Goal: Task Accomplishment & Management: Manage account settings

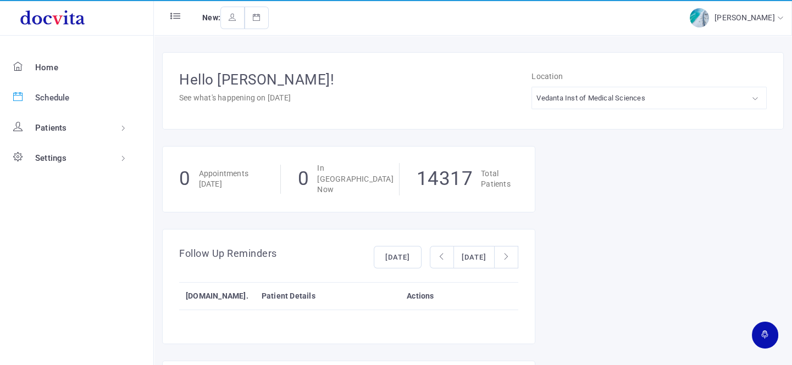
click at [47, 96] on span "Schedule" at bounding box center [52, 98] width 35 height 10
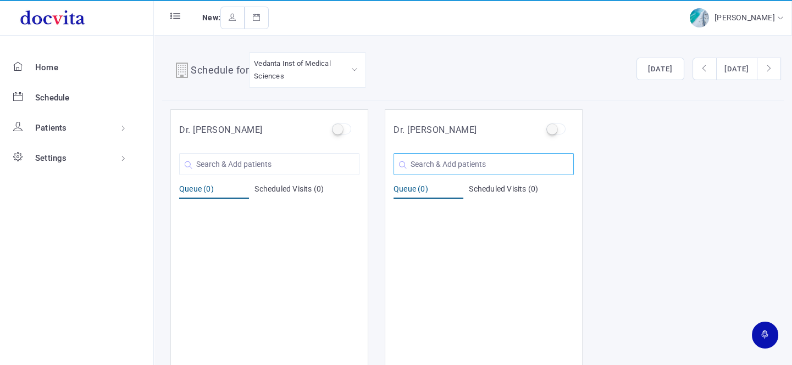
click at [459, 159] on input "text" at bounding box center [483, 164] width 180 height 22
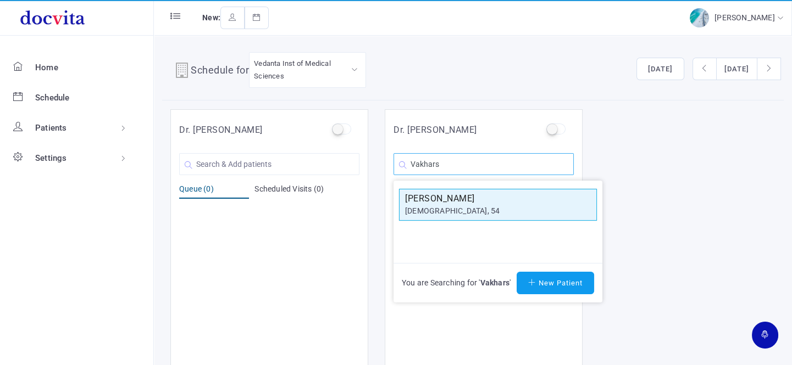
type input "Vakhars"
click at [451, 203] on h5 "[PERSON_NAME]" at bounding box center [498, 198] width 186 height 13
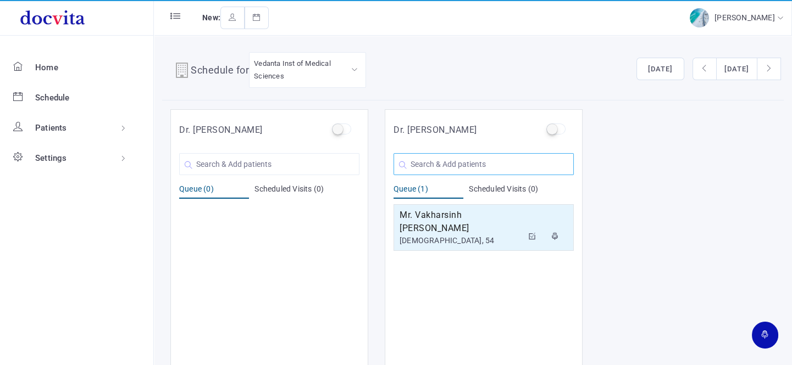
click at [455, 166] on input "text" at bounding box center [483, 164] width 180 height 22
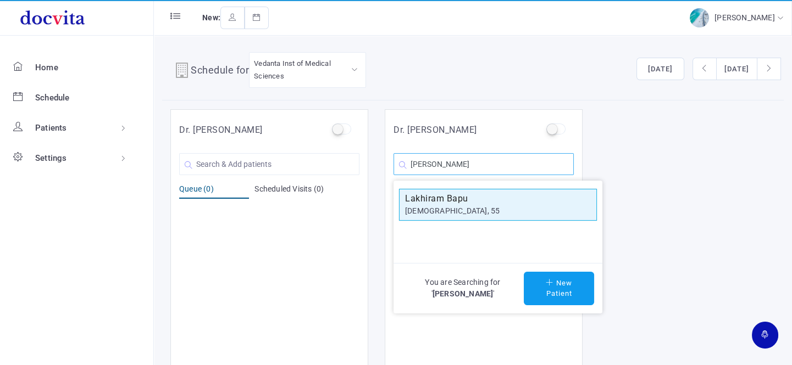
type input "[PERSON_NAME]"
click at [462, 201] on h5 "Lakhiram Bapu" at bounding box center [498, 198] width 186 height 13
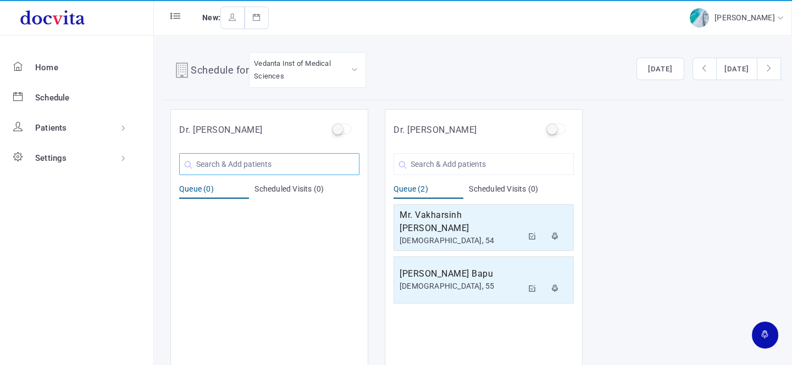
click at [314, 165] on input "text" at bounding box center [269, 164] width 180 height 22
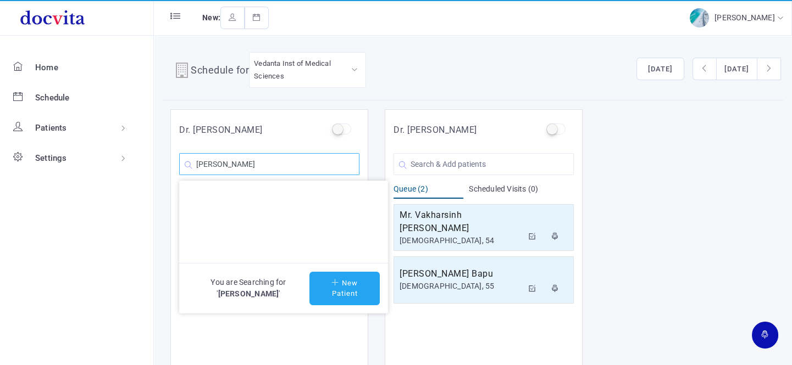
type input "[PERSON_NAME]"
click at [343, 288] on button "New Patient" at bounding box center [344, 289] width 70 height 34
type input "[PERSON_NAME]"
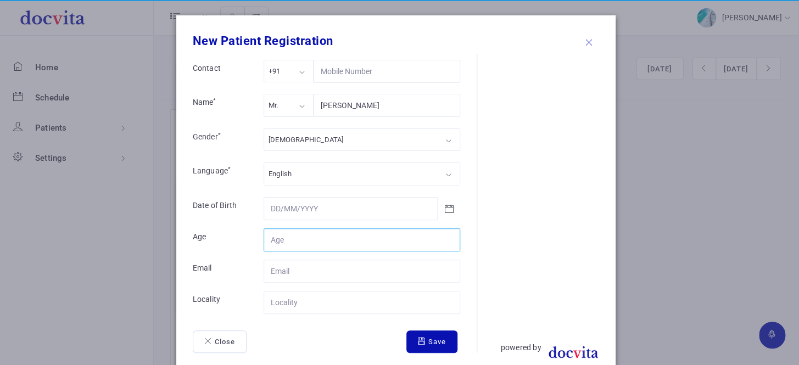
click at [282, 236] on input "Contact" at bounding box center [362, 240] width 197 height 23
type input "44"
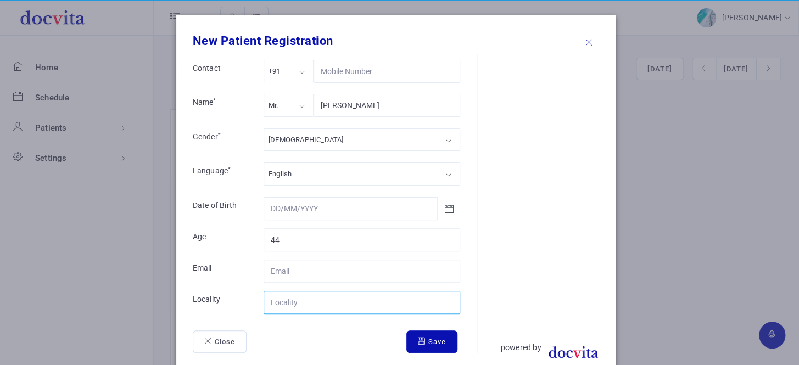
click at [319, 302] on input "Contact" at bounding box center [362, 302] width 197 height 23
type input "Rajkot"
click at [418, 338] on icon "submit" at bounding box center [423, 341] width 10 height 7
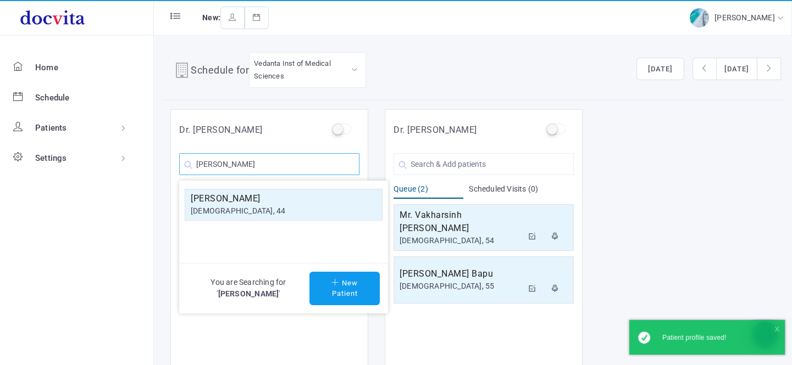
click at [303, 160] on input "[PERSON_NAME]" at bounding box center [269, 164] width 180 height 22
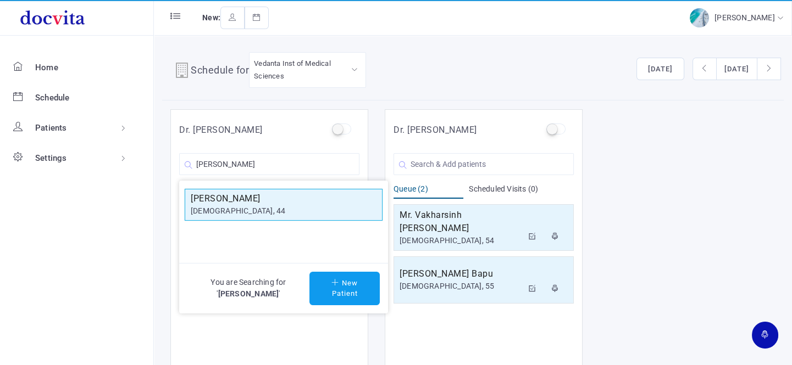
click at [246, 208] on div "[DEMOGRAPHIC_DATA], 44" at bounding box center [284, 211] width 186 height 12
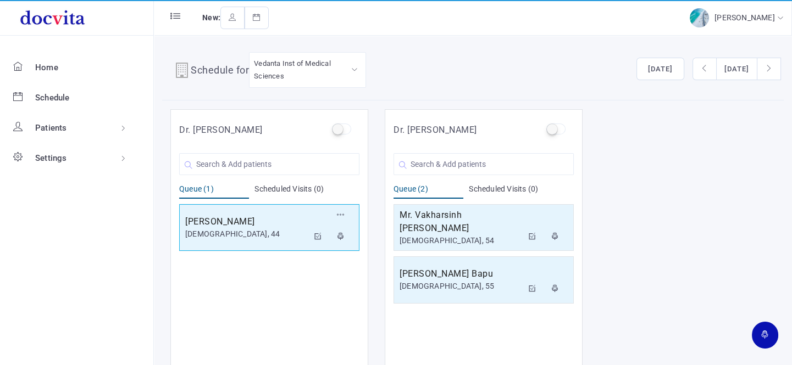
click at [252, 242] on div "[PERSON_NAME] [DEMOGRAPHIC_DATA], 44 Reschedule Cancel" at bounding box center [269, 227] width 180 height 47
click at [268, 230] on div "[DEMOGRAPHIC_DATA], 44" at bounding box center [246, 235] width 123 height 12
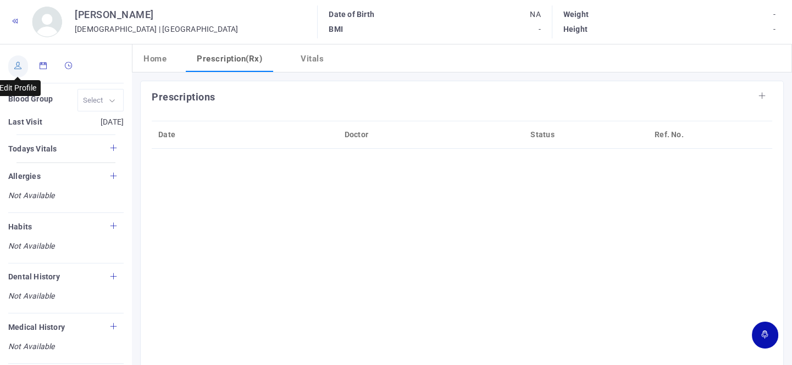
click at [19, 66] on icon at bounding box center [18, 65] width 8 height 7
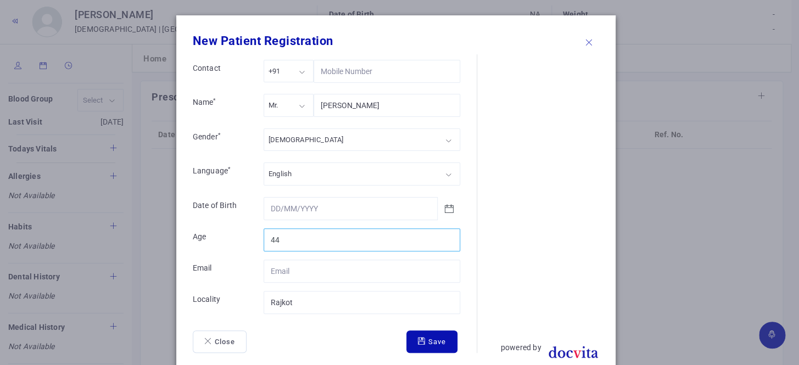
click at [309, 230] on input "44" at bounding box center [362, 240] width 197 height 23
click at [320, 167] on div "English" at bounding box center [362, 174] width 197 height 23
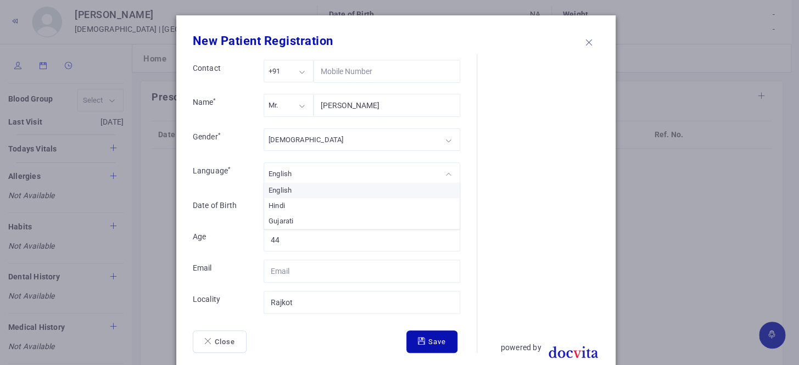
click at [320, 170] on div "English" at bounding box center [362, 174] width 197 height 23
click at [311, 144] on div "[DEMOGRAPHIC_DATA]" at bounding box center [362, 140] width 197 height 23
drag, startPoint x: 305, startPoint y: 168, endPoint x: 292, endPoint y: 130, distance: 39.4
click at [291, 110] on div "Mr." at bounding box center [289, 105] width 50 height 23
click at [421, 338] on icon "submit" at bounding box center [423, 341] width 10 height 7
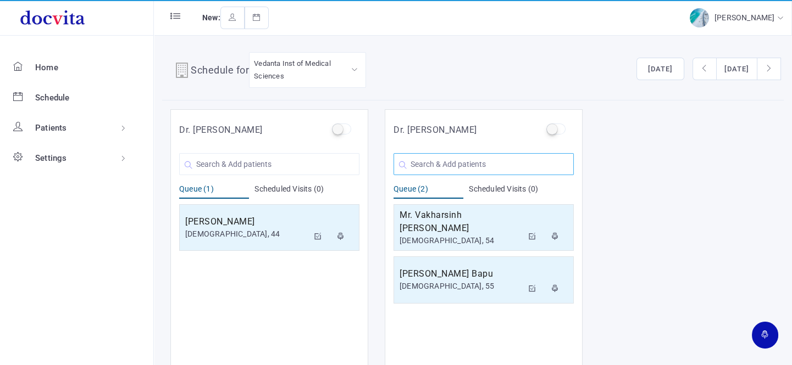
click at [428, 166] on input "text" at bounding box center [483, 164] width 180 height 22
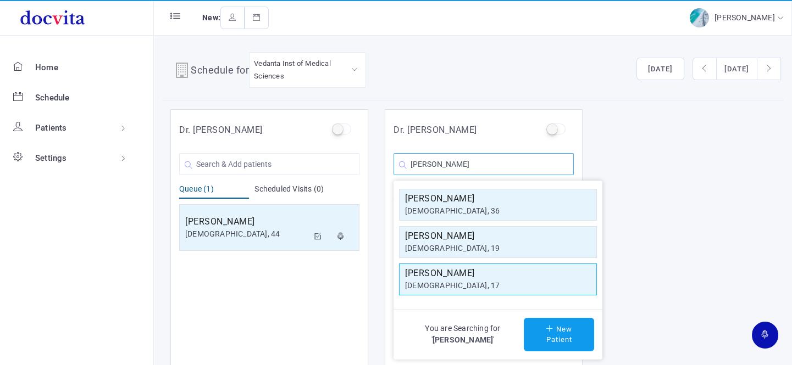
type input "[PERSON_NAME]"
click at [458, 276] on h5 "[PERSON_NAME]" at bounding box center [498, 273] width 186 height 13
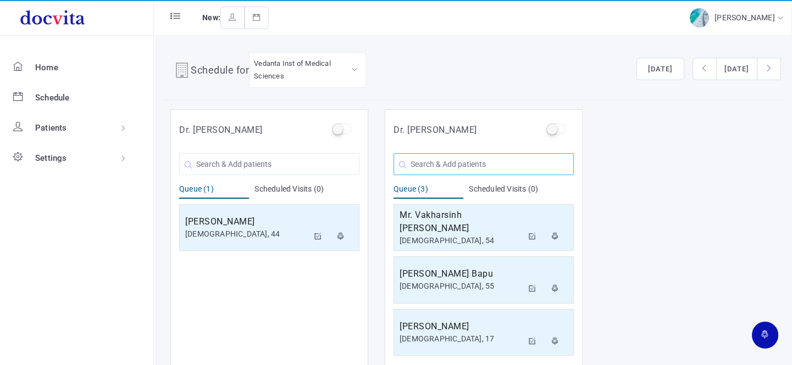
click at [505, 170] on input "text" at bounding box center [483, 164] width 180 height 22
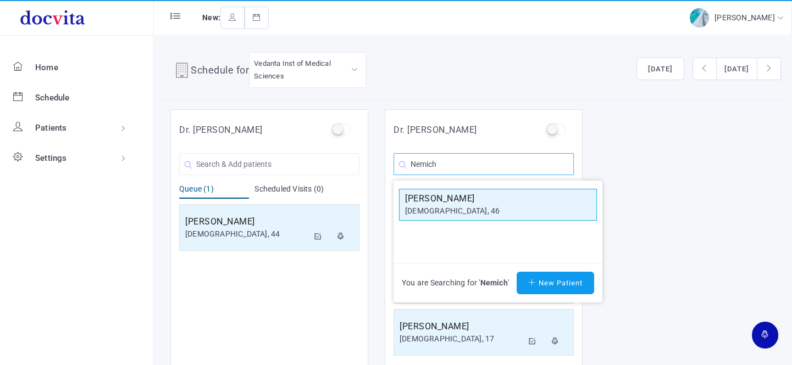
type input "Nemich"
click at [447, 204] on h5 "[PERSON_NAME]" at bounding box center [498, 198] width 186 height 13
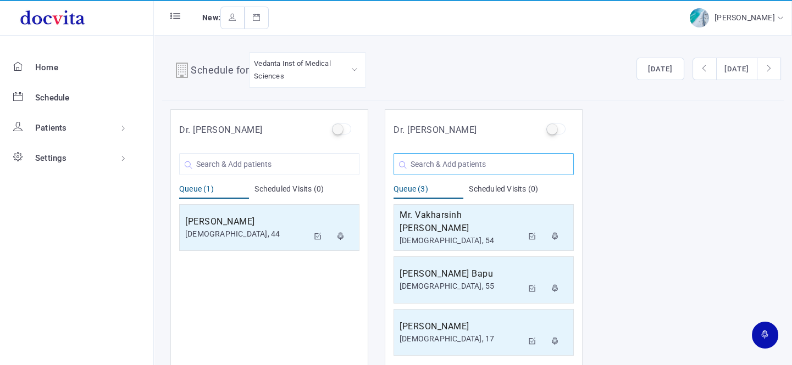
click at [444, 168] on input "text" at bounding box center [483, 164] width 180 height 22
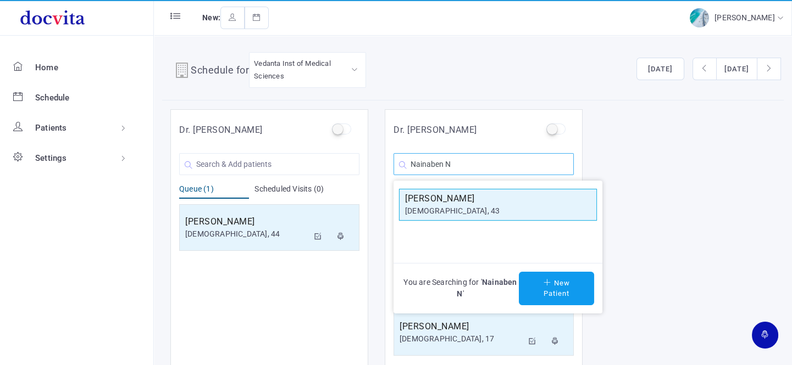
type input "Nainaben N"
click at [440, 207] on div "[DEMOGRAPHIC_DATA], 43" at bounding box center [498, 211] width 186 height 12
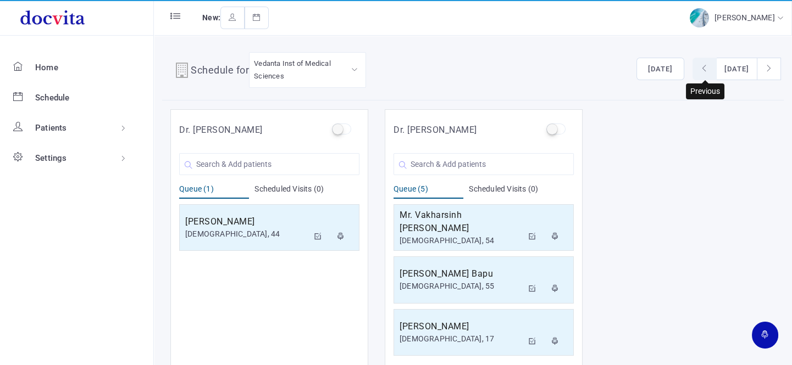
drag, startPoint x: 659, startPoint y: 67, endPoint x: 651, endPoint y: 76, distance: 12.0
click at [692, 69] on button "button" at bounding box center [704, 69] width 24 height 23
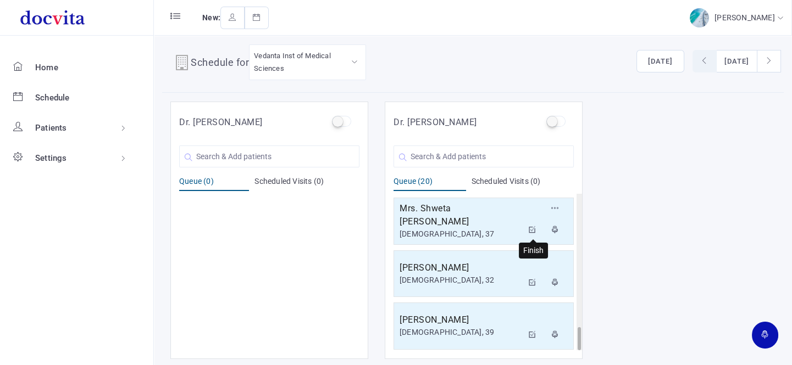
scroll to position [9, 0]
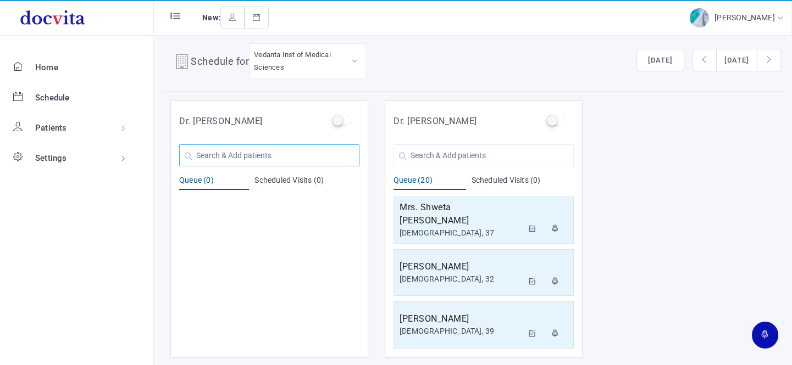
click at [327, 159] on input "text" at bounding box center [269, 155] width 180 height 22
click at [294, 153] on input "text" at bounding box center [269, 155] width 180 height 22
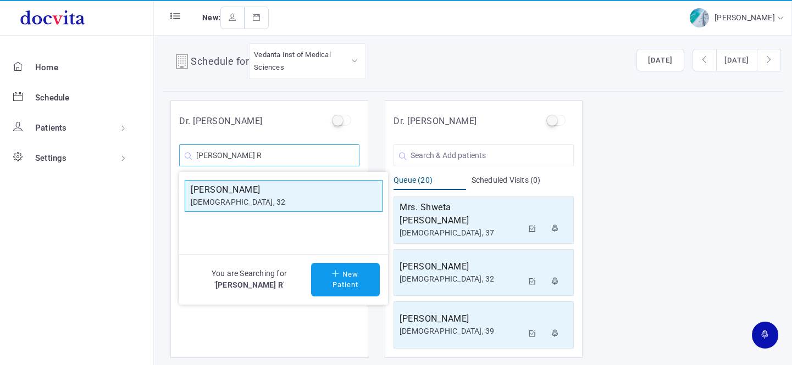
type input "[PERSON_NAME] R"
click at [270, 190] on h5 "[PERSON_NAME]" at bounding box center [284, 189] width 186 height 13
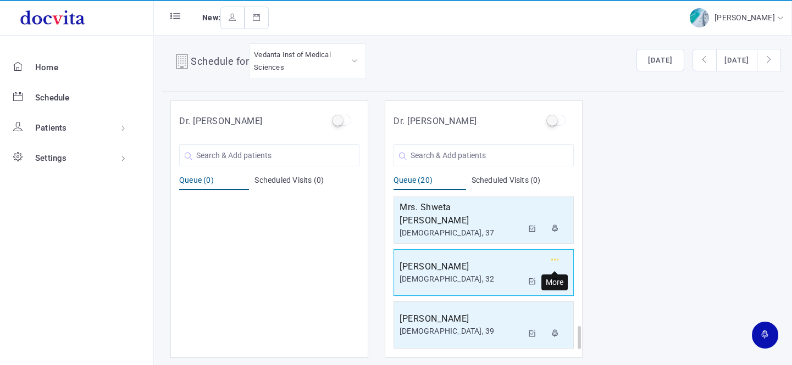
click at [559, 258] on button "button" at bounding box center [555, 262] width 20 height 19
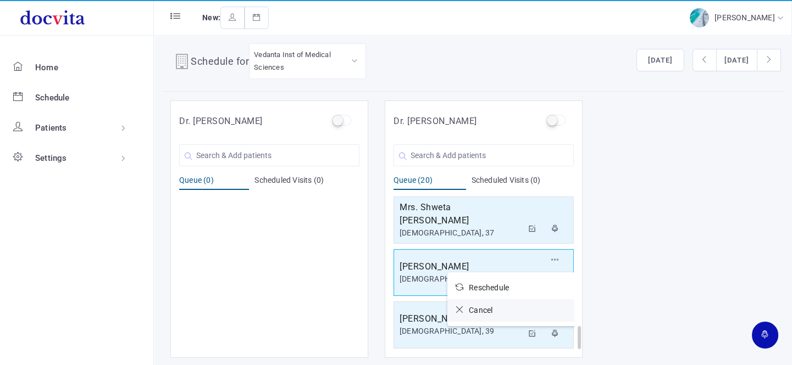
click at [492, 306] on span "Cancel" at bounding box center [481, 310] width 24 height 9
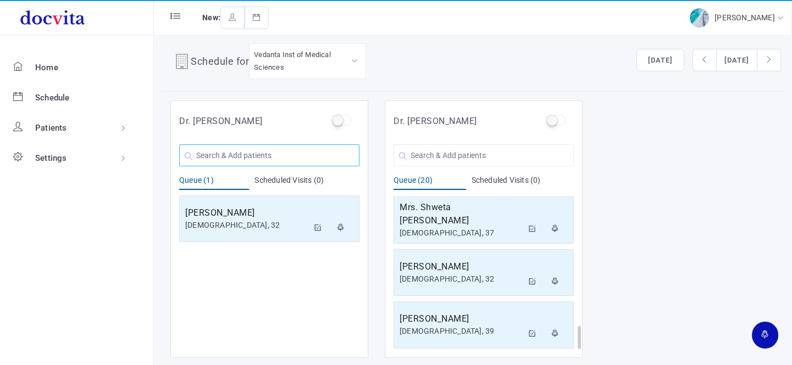
click at [317, 148] on input "text" at bounding box center [269, 155] width 180 height 22
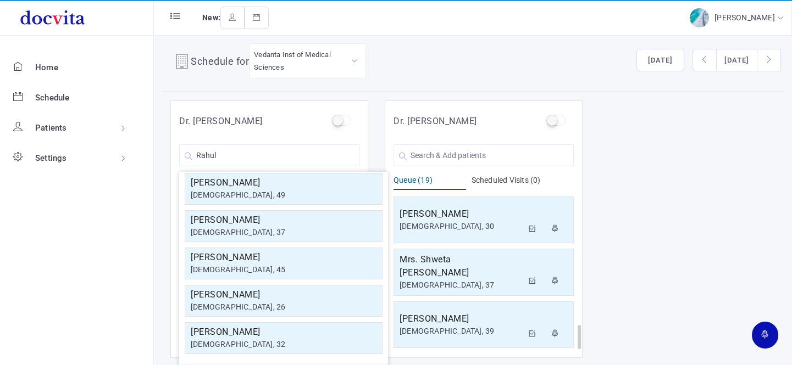
scroll to position [197, 0]
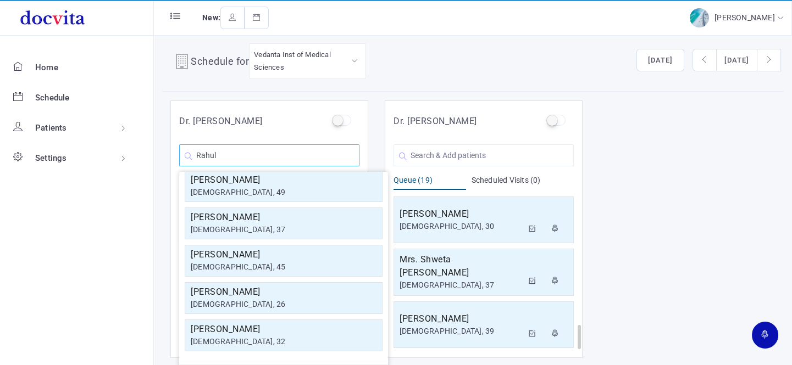
click at [267, 160] on input "Rahul" at bounding box center [269, 155] width 180 height 22
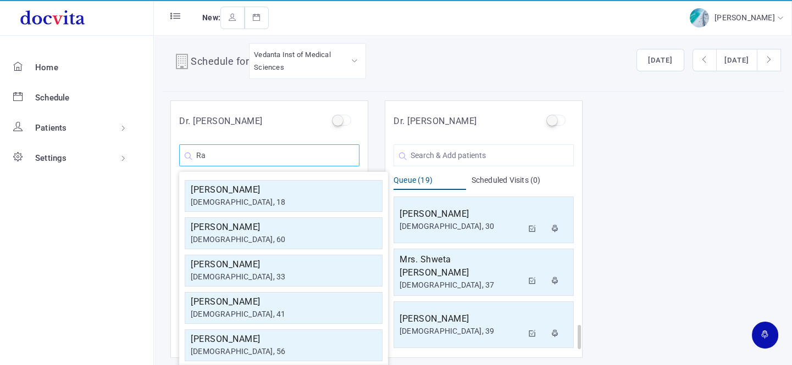
type input "R"
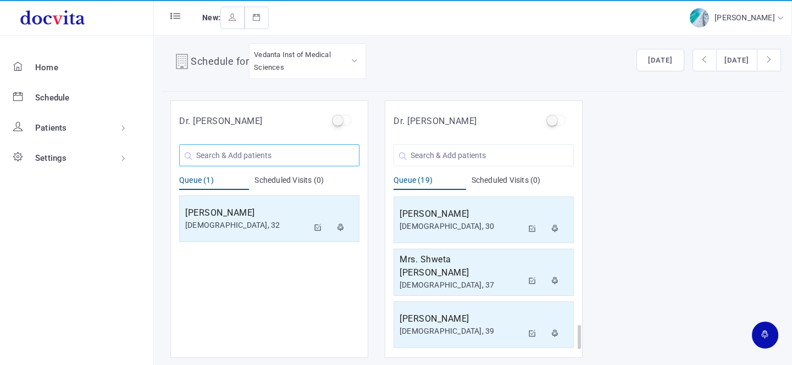
type input "d"
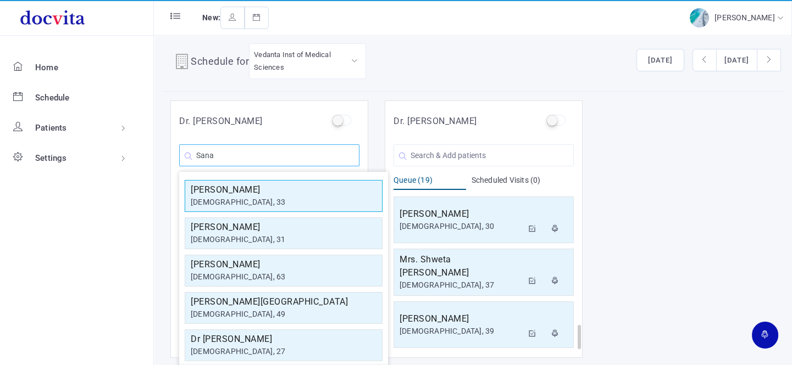
type input "Sana"
click at [274, 199] on div "[DEMOGRAPHIC_DATA], 33" at bounding box center [284, 203] width 186 height 12
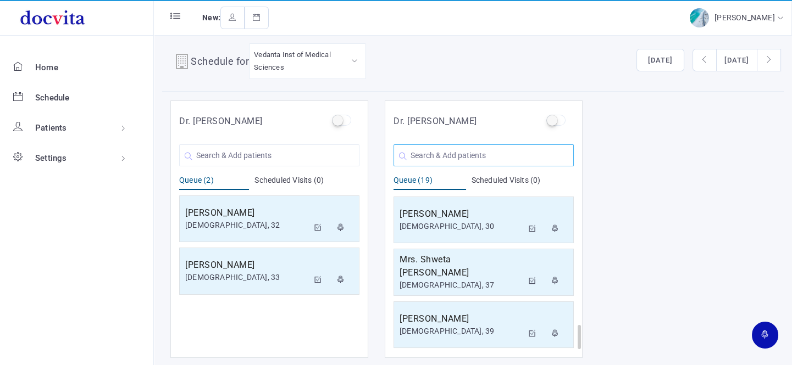
click at [430, 156] on input "text" at bounding box center [483, 155] width 180 height 22
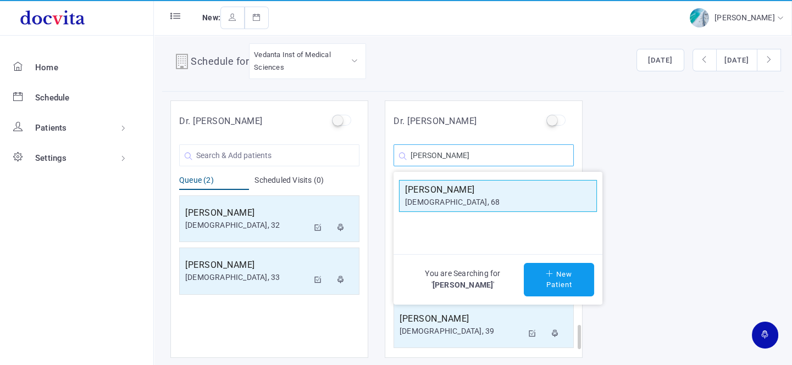
type input "[PERSON_NAME]"
click at [439, 185] on h5 "[PERSON_NAME]" at bounding box center [498, 189] width 186 height 13
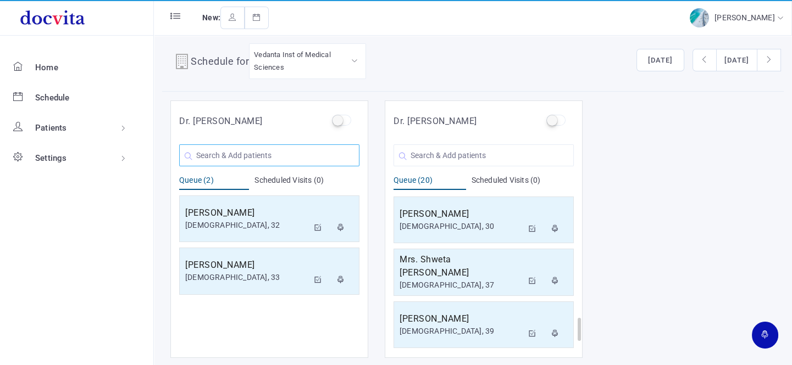
click at [300, 159] on input "text" at bounding box center [269, 155] width 180 height 22
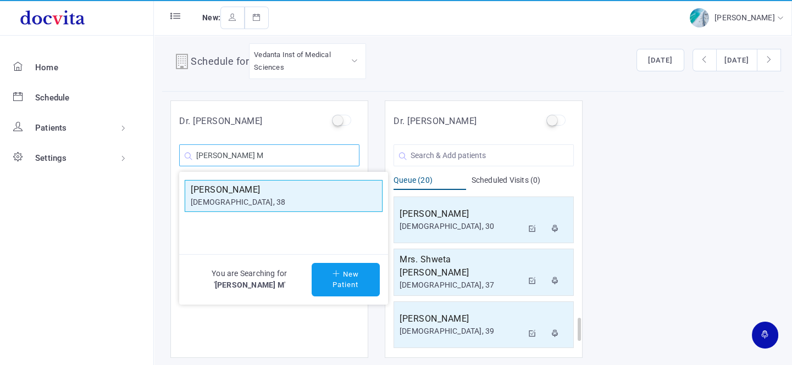
type input "[PERSON_NAME] M"
click at [272, 193] on h5 "[PERSON_NAME]" at bounding box center [284, 189] width 186 height 13
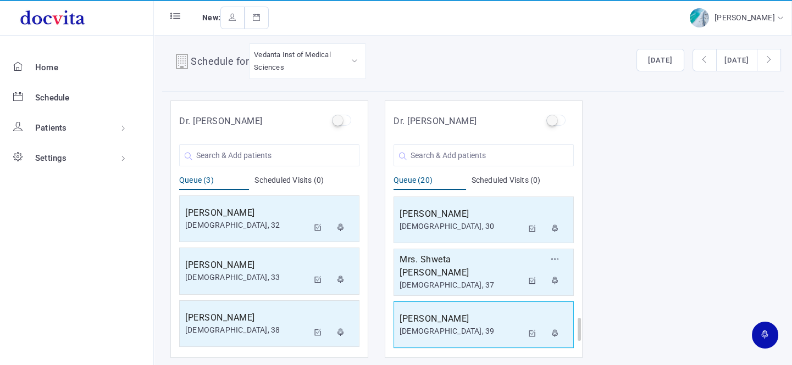
scroll to position [890, 0]
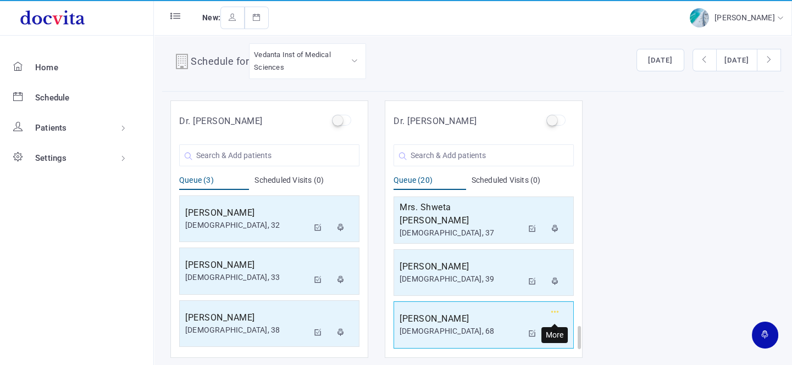
click at [557, 309] on icon "button" at bounding box center [555, 312] width 8 height 7
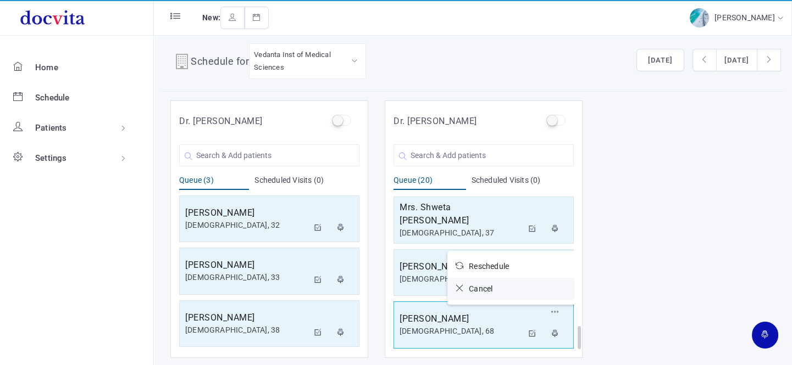
click at [499, 289] on link "Cancel" at bounding box center [513, 289] width 132 height 23
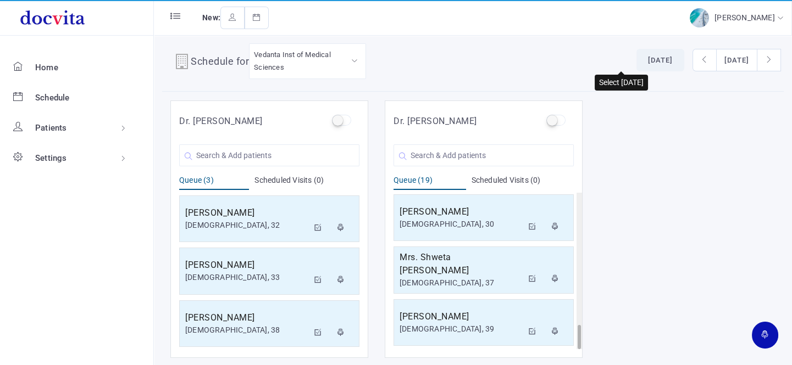
scroll to position [838, 0]
click at [636, 63] on button "[DATE]" at bounding box center [660, 60] width 48 height 23
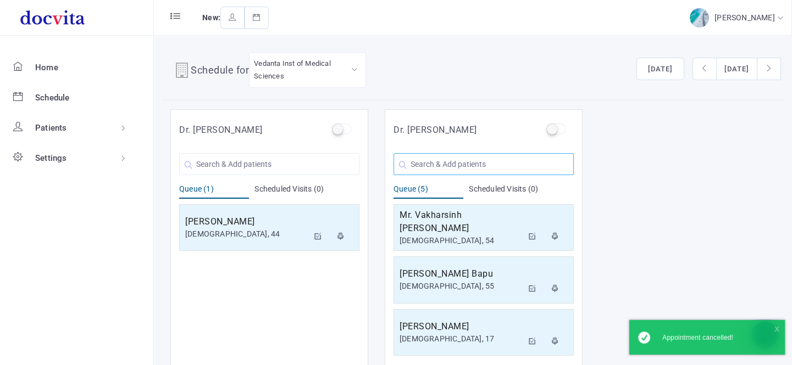
click at [422, 165] on input "text" at bounding box center [483, 164] width 180 height 22
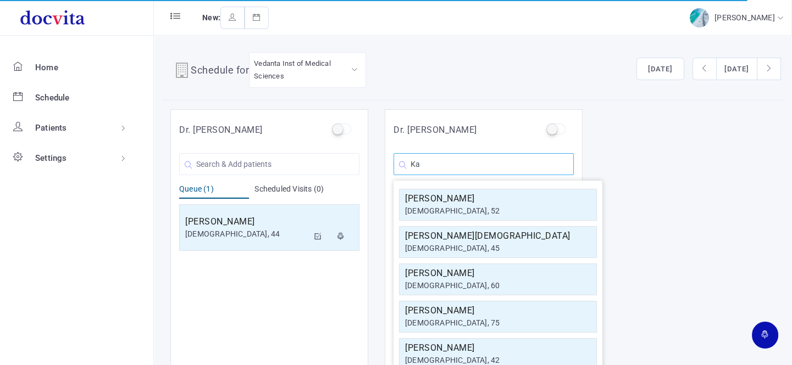
type input "K"
type input "Kotadi"
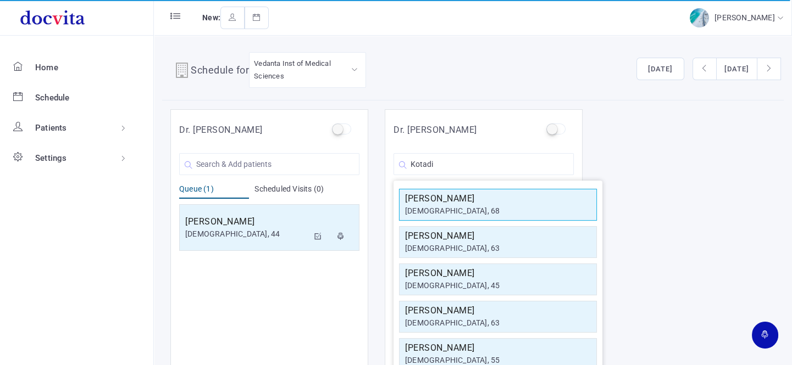
click at [508, 205] on div "[DEMOGRAPHIC_DATA], 68" at bounding box center [498, 211] width 186 height 12
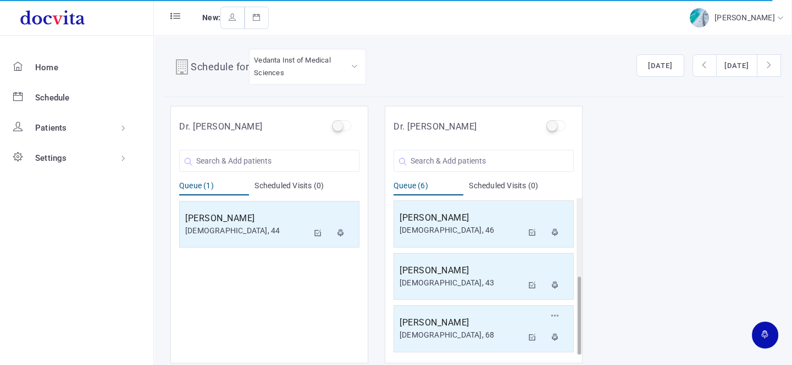
scroll to position [9, 0]
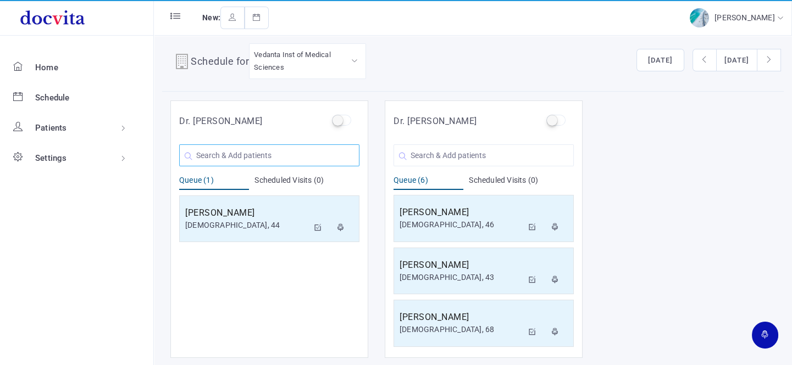
click at [255, 156] on input "text" at bounding box center [269, 155] width 180 height 22
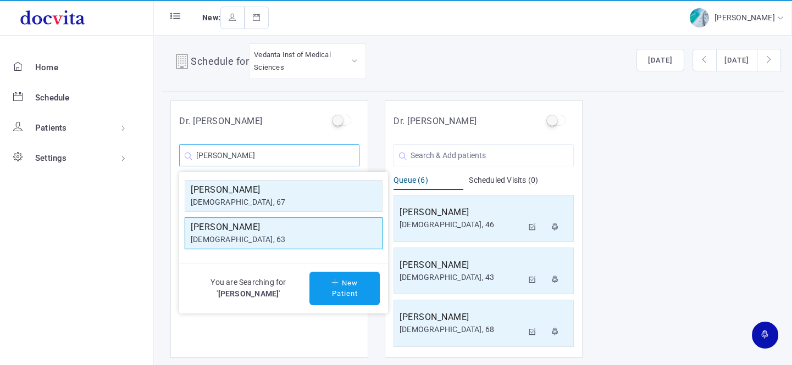
type input "[PERSON_NAME]"
click at [274, 241] on div "[DEMOGRAPHIC_DATA], 63" at bounding box center [284, 240] width 186 height 12
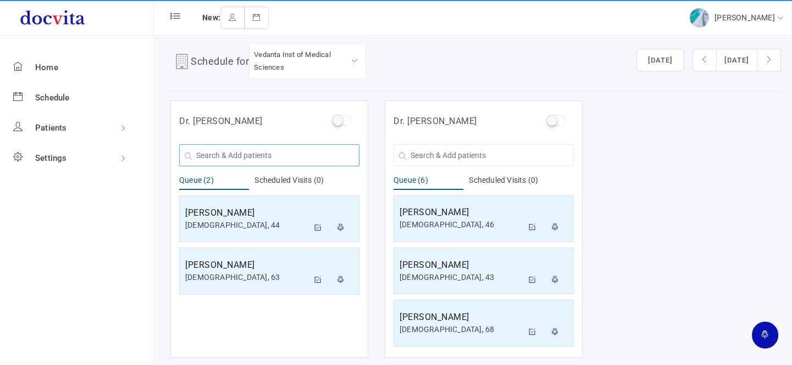
click at [231, 152] on input "text" at bounding box center [269, 155] width 180 height 22
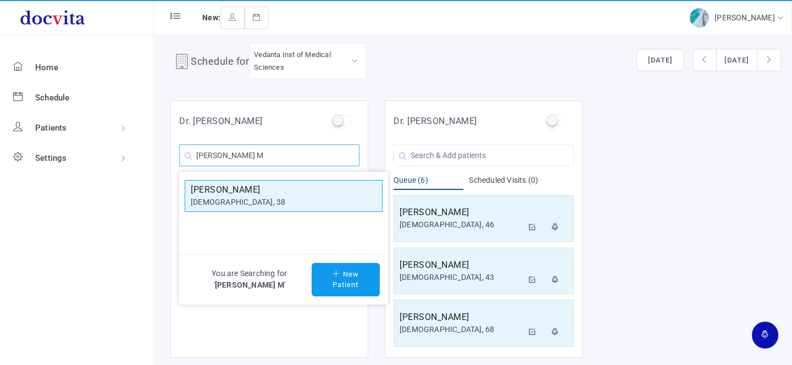
type input "[PERSON_NAME] M"
click at [250, 198] on div "[DEMOGRAPHIC_DATA], 38" at bounding box center [284, 203] width 186 height 12
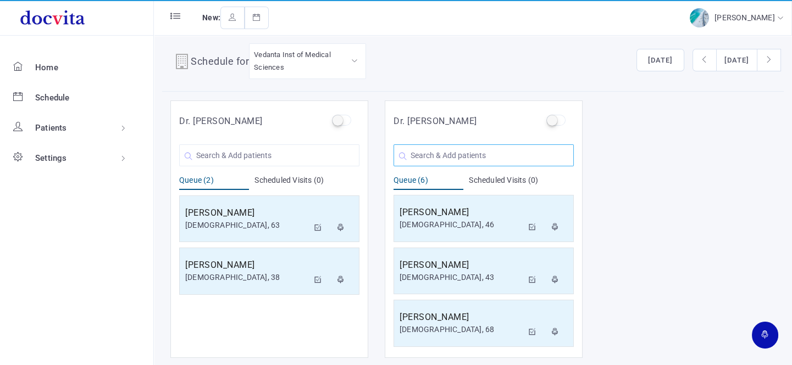
click at [465, 154] on input "text" at bounding box center [483, 155] width 180 height 22
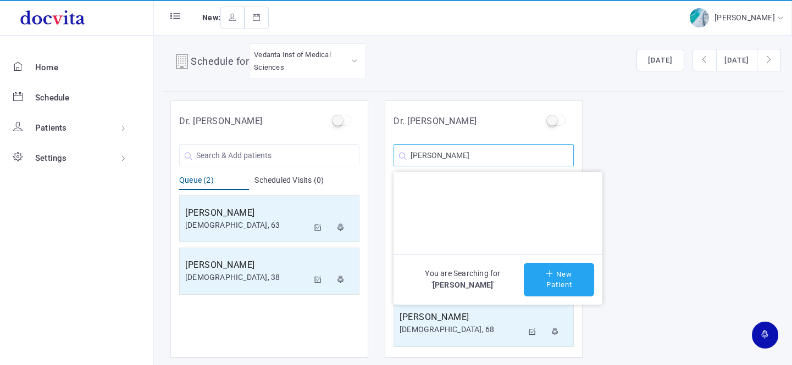
type input "[PERSON_NAME]"
click at [567, 280] on button "New Patient" at bounding box center [558, 280] width 70 height 34
type input "[PERSON_NAME]"
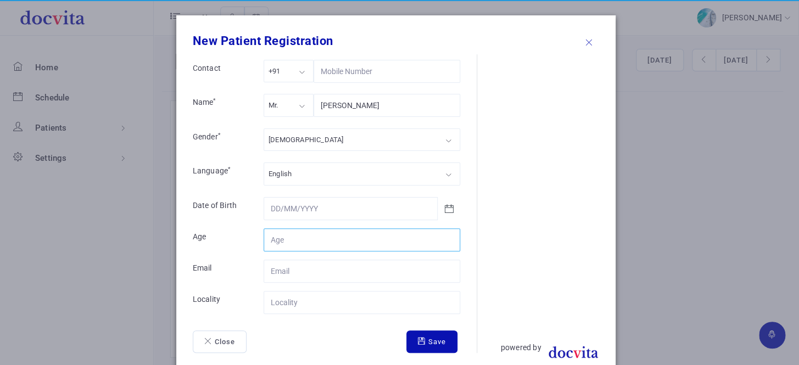
click at [331, 232] on input "Contact" at bounding box center [362, 240] width 197 height 23
type input "38"
click at [297, 108] on div "Mr." at bounding box center [289, 105] width 50 height 23
click at [301, 135] on div "[DEMOGRAPHIC_DATA]" at bounding box center [362, 140] width 197 height 23
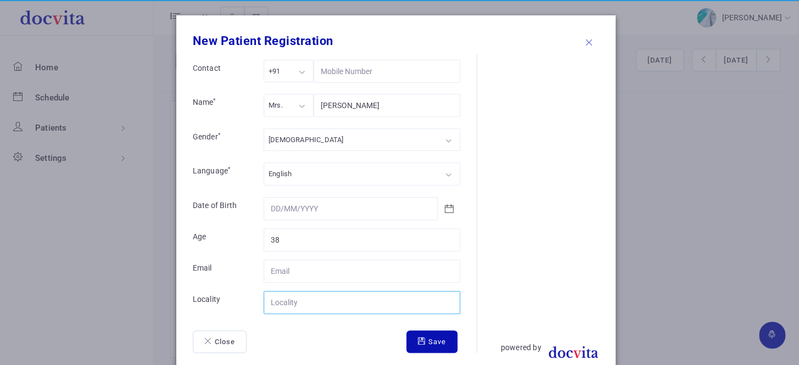
click at [297, 297] on input "Contact" at bounding box center [362, 302] width 197 height 23
type input "Kutch"
click at [418, 339] on icon "submit" at bounding box center [423, 341] width 10 height 7
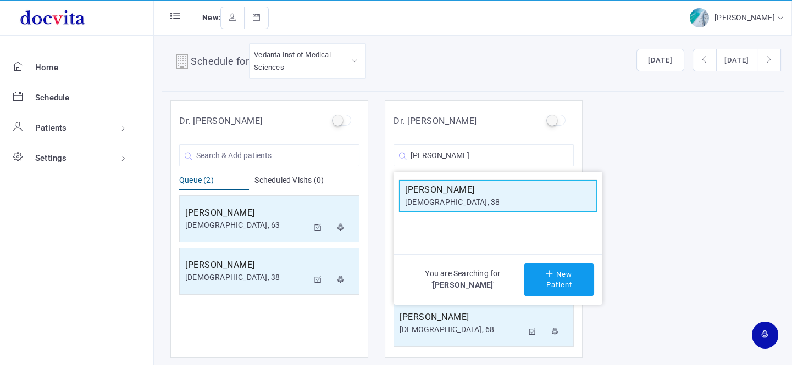
click at [475, 197] on div "[DEMOGRAPHIC_DATA], 38" at bounding box center [498, 203] width 186 height 12
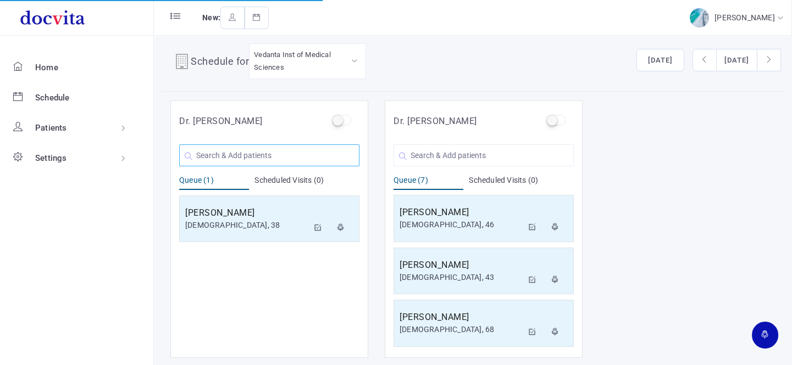
click at [265, 154] on input "text" at bounding box center [269, 155] width 180 height 22
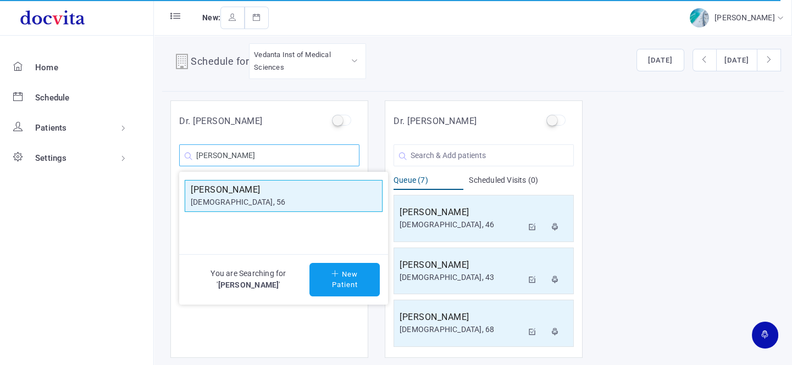
type input "[PERSON_NAME]"
click at [263, 188] on h5 "[PERSON_NAME]" at bounding box center [284, 189] width 186 height 13
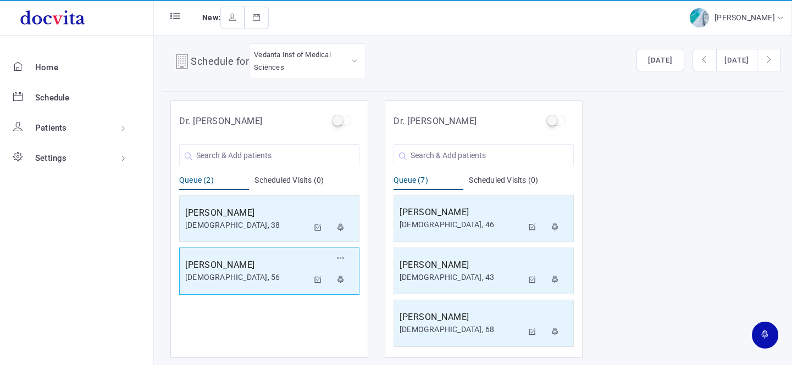
click at [238, 274] on div "[DEMOGRAPHIC_DATA], 56" at bounding box center [246, 278] width 123 height 12
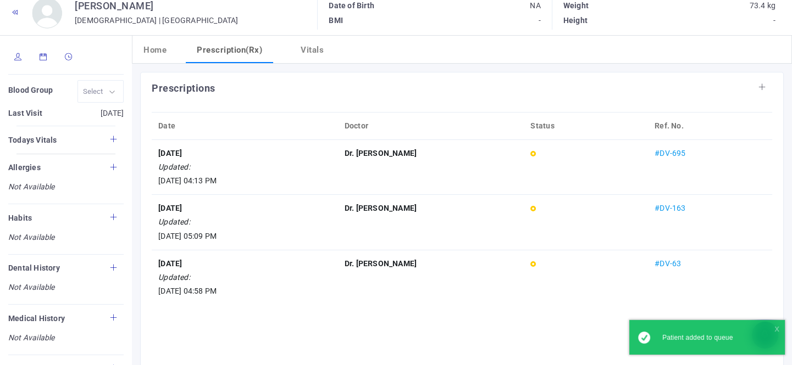
click at [17, 55] on icon at bounding box center [18, 56] width 8 height 7
type input "[PERSON_NAME]"
type input "56"
type input "[GEOGRAPHIC_DATA]"
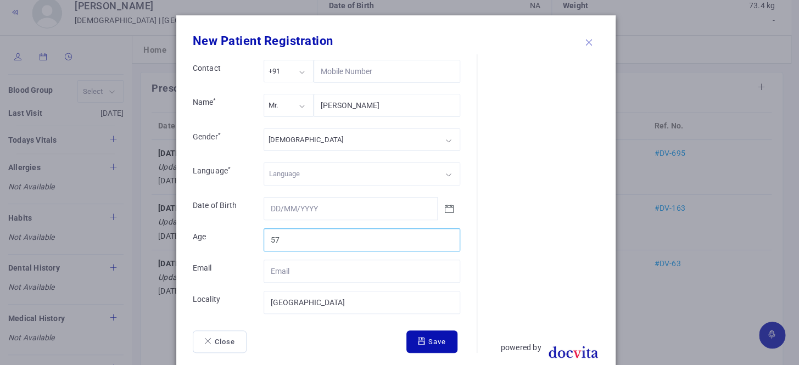
click at [445, 233] on input "57" at bounding box center [362, 240] width 197 height 23
type input "58"
click at [445, 233] on input "58" at bounding box center [362, 240] width 197 height 23
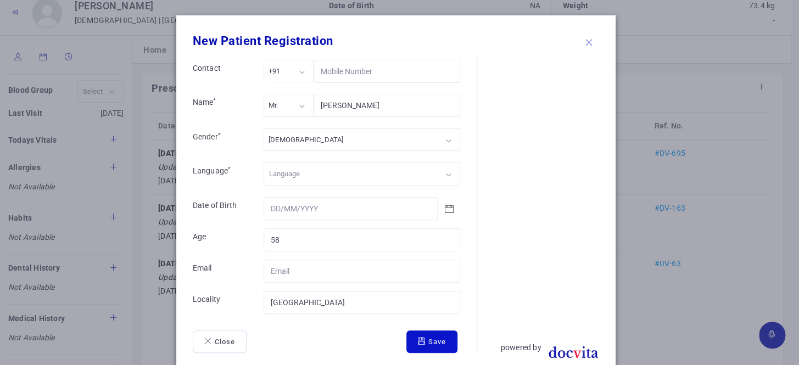
click at [438, 338] on button "Save" at bounding box center [431, 342] width 51 height 23
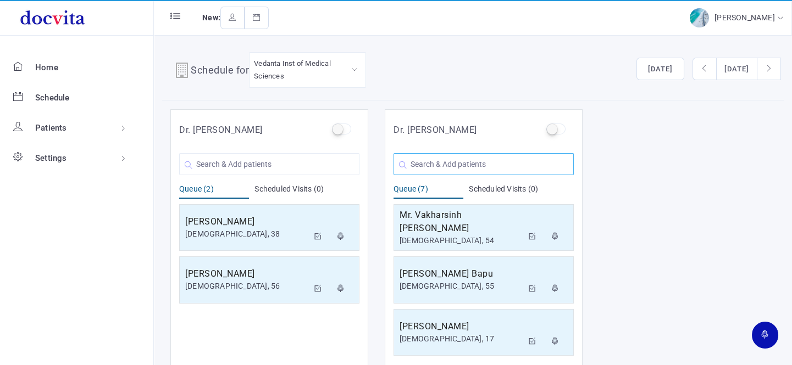
click at [440, 165] on input "text" at bounding box center [483, 164] width 180 height 22
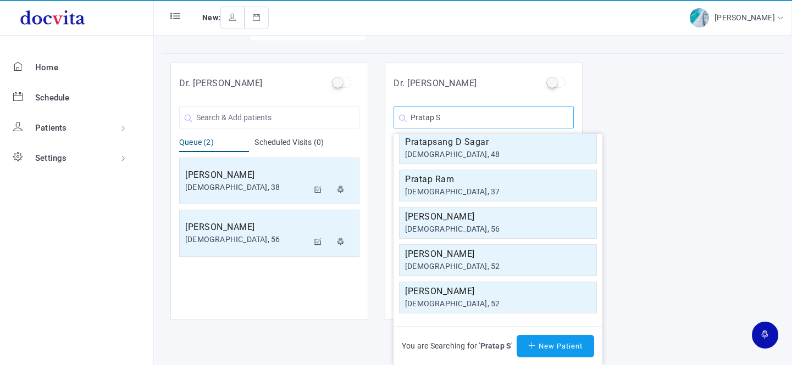
scroll to position [9, 0]
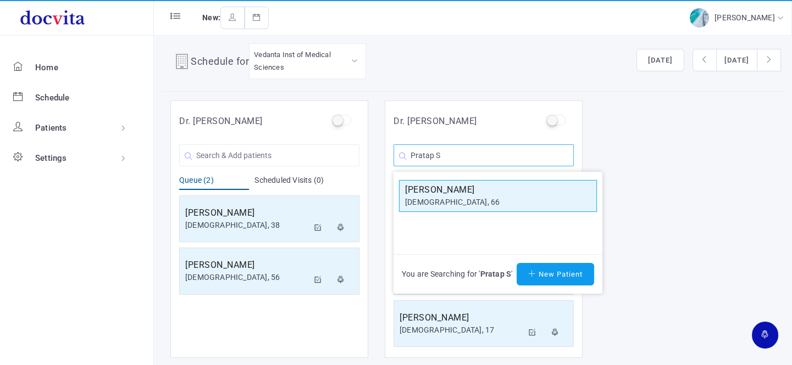
type input "Pratap S"
click at [509, 191] on h5 "[PERSON_NAME]" at bounding box center [498, 189] width 186 height 13
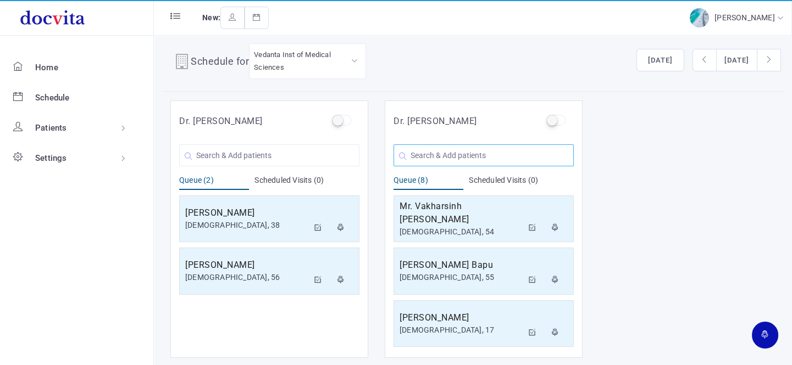
click at [463, 149] on input "text" at bounding box center [483, 155] width 180 height 22
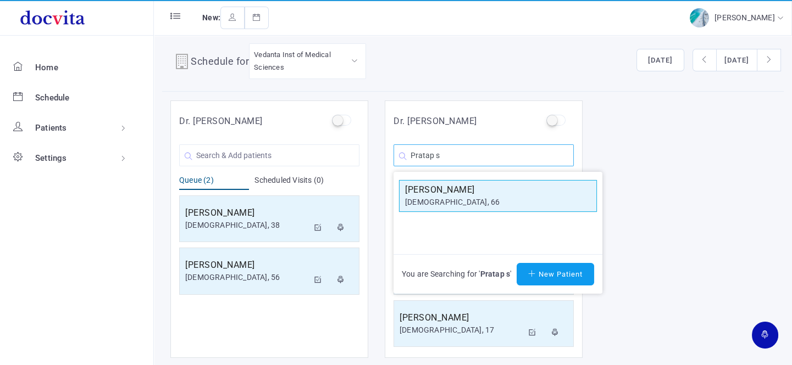
type input "Pratap s"
click at [468, 193] on h5 "[PERSON_NAME]" at bounding box center [498, 189] width 186 height 13
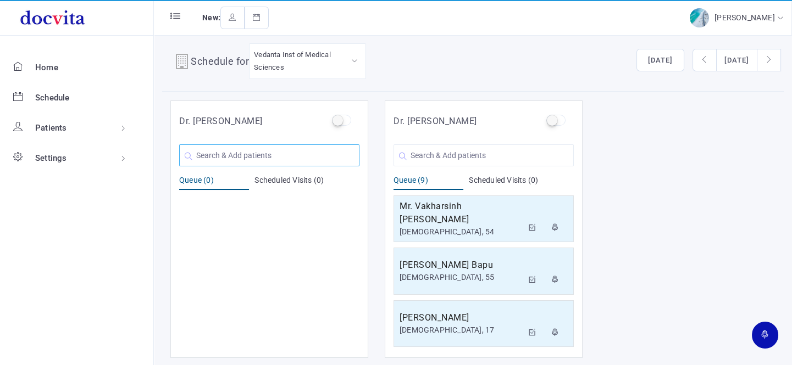
click at [281, 155] on input "text" at bounding box center [269, 155] width 180 height 22
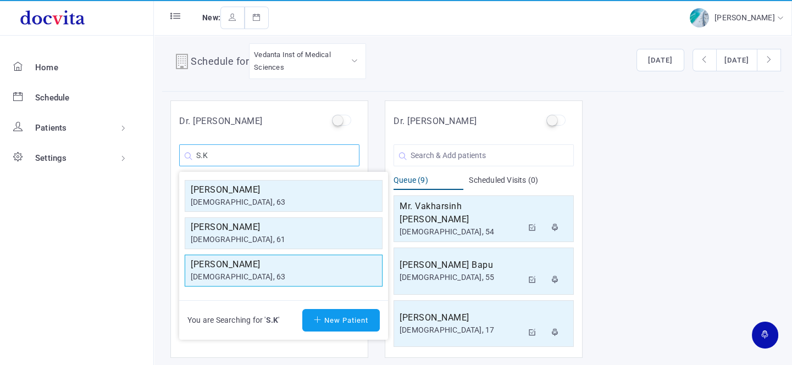
type input "S.K"
click at [248, 262] on h5 "[PERSON_NAME]" at bounding box center [284, 264] width 186 height 13
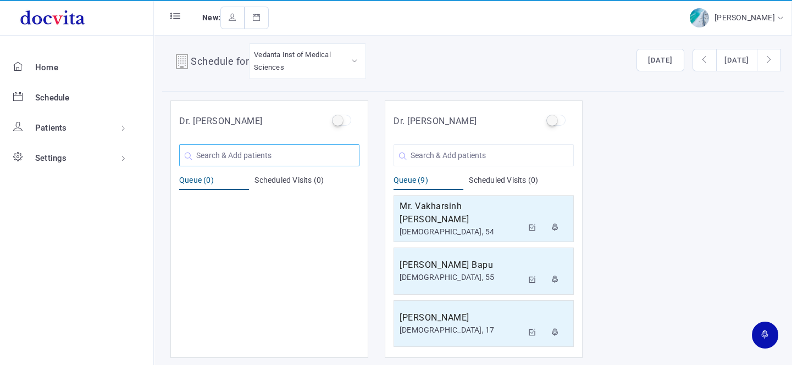
click at [255, 153] on input "text" at bounding box center [269, 155] width 180 height 22
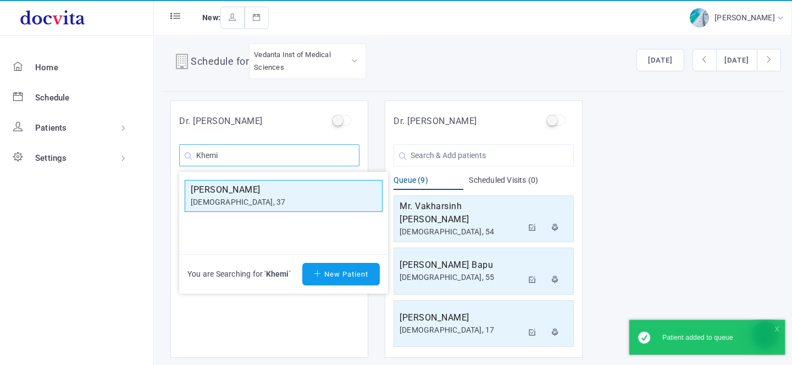
type input "Khemi"
click at [255, 190] on h5 "[PERSON_NAME]" at bounding box center [284, 189] width 186 height 13
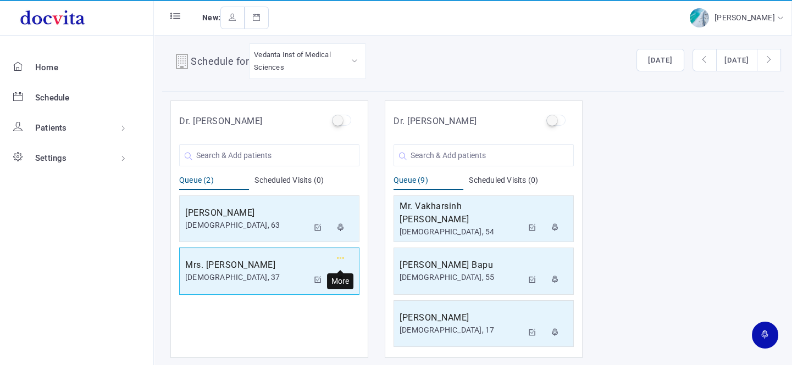
click at [338, 256] on icon "button" at bounding box center [341, 258] width 8 height 7
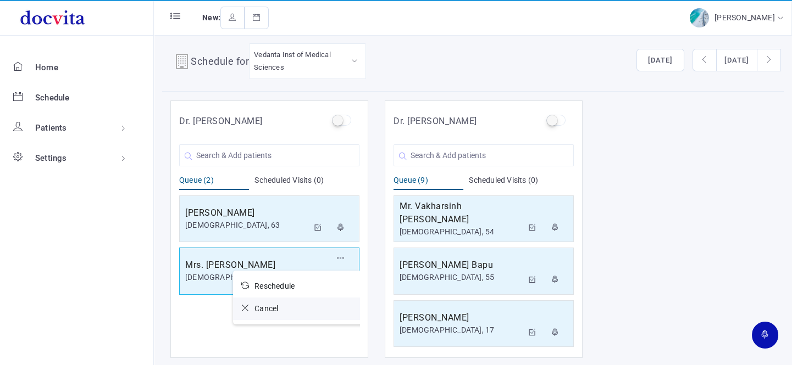
click at [264, 314] on link "Cancel" at bounding box center [299, 309] width 132 height 23
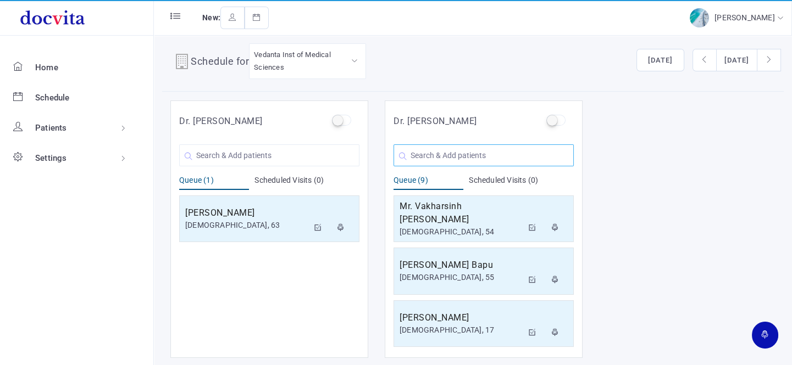
click at [465, 149] on input "text" at bounding box center [483, 155] width 180 height 22
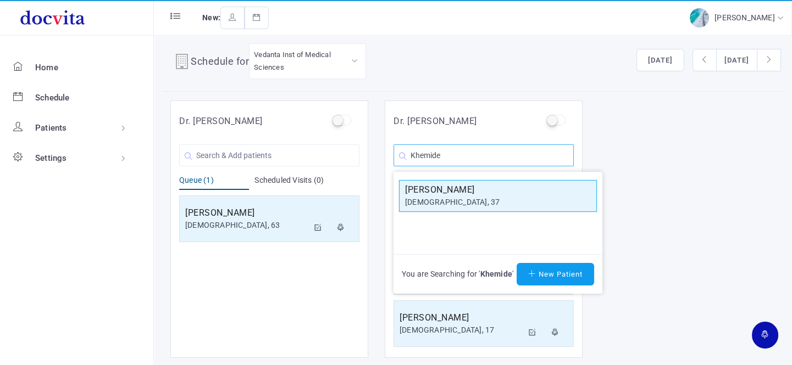
type input "Khemide"
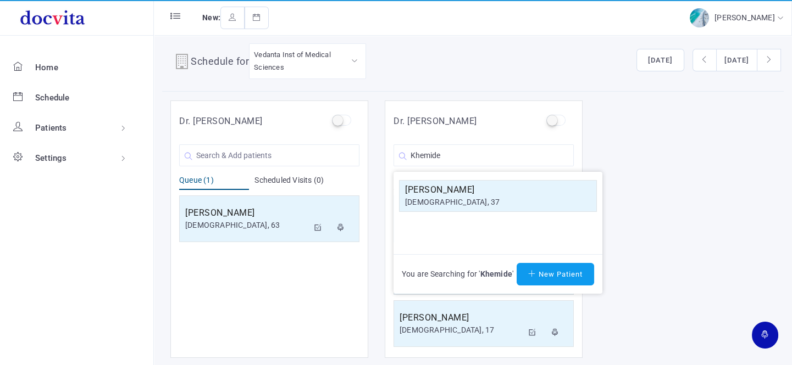
click at [556, 194] on h5 "[PERSON_NAME]" at bounding box center [498, 189] width 186 height 13
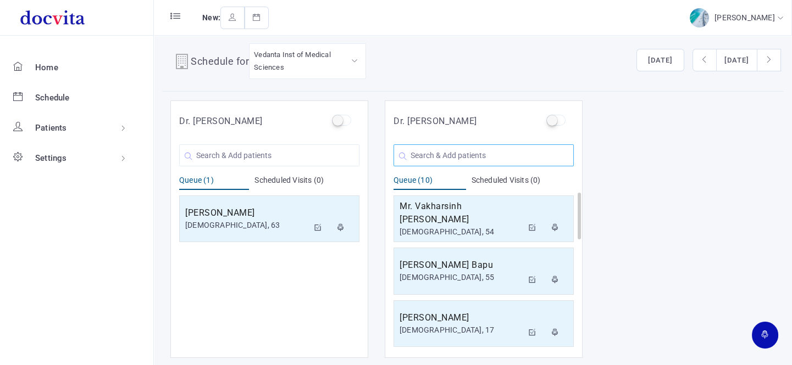
click at [469, 152] on input "text" at bounding box center [483, 155] width 180 height 22
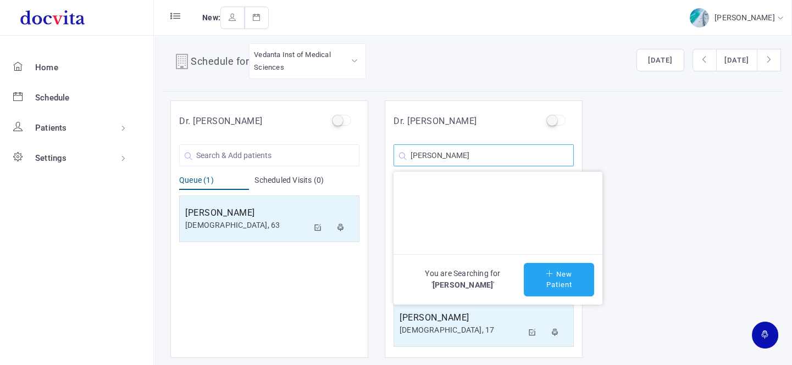
type input "[PERSON_NAME]"
click at [548, 274] on icon at bounding box center [550, 273] width 10 height 7
type input "[PERSON_NAME]"
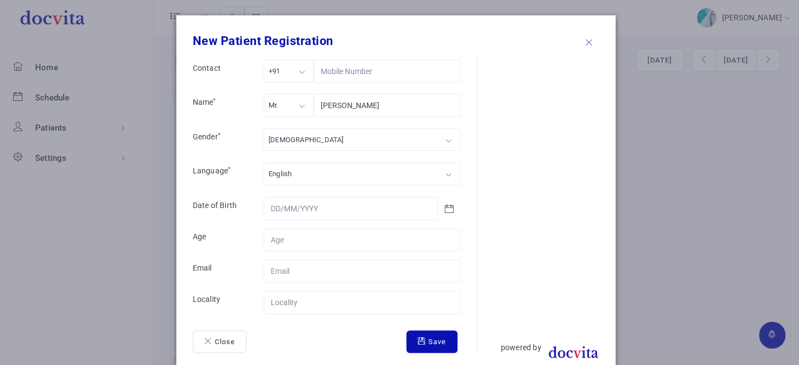
click at [303, 110] on div "Mr." at bounding box center [289, 105] width 50 height 23
click at [305, 137] on div "[DEMOGRAPHIC_DATA]" at bounding box center [362, 140] width 197 height 23
click at [307, 239] on input "Contact" at bounding box center [362, 240] width 197 height 23
type input "53"
click at [309, 303] on input "Contact" at bounding box center [362, 302] width 197 height 23
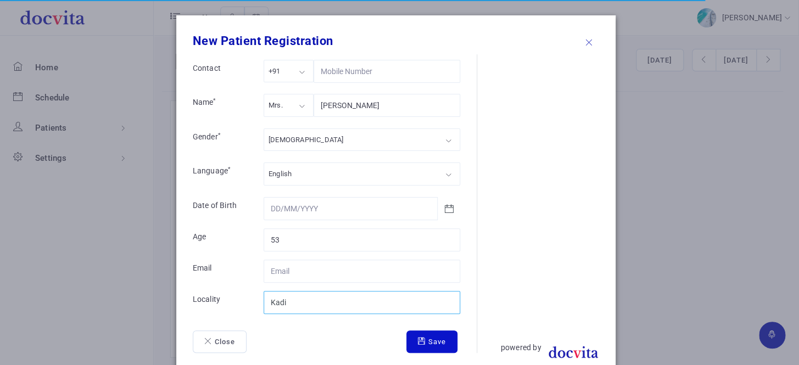
type input "Kadi"
click at [435, 336] on button "Save" at bounding box center [431, 342] width 51 height 23
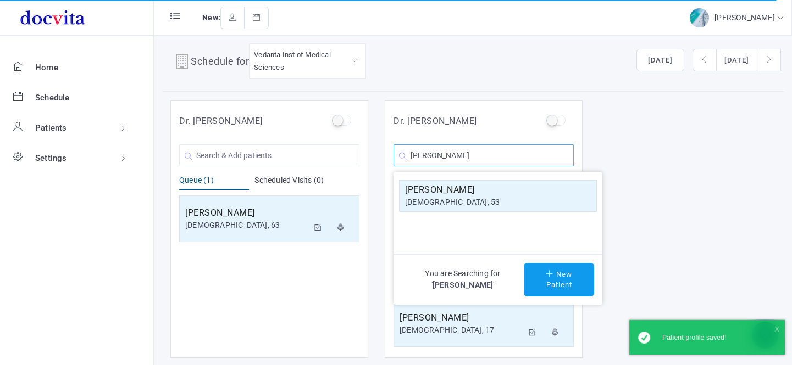
click at [520, 161] on input "[PERSON_NAME]" at bounding box center [483, 155] width 180 height 22
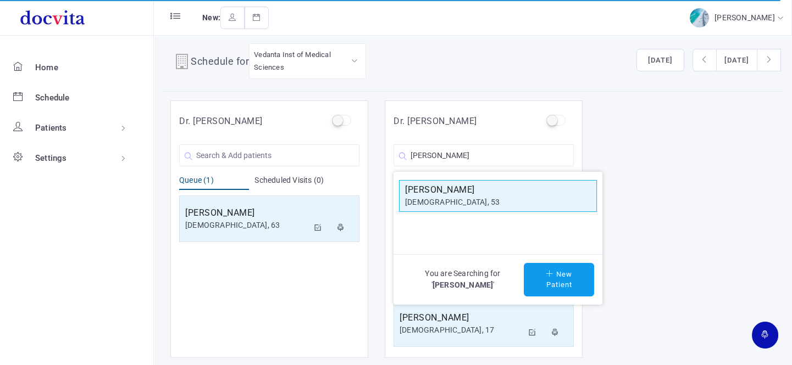
click at [486, 197] on div "[DEMOGRAPHIC_DATA], 53" at bounding box center [498, 203] width 186 height 12
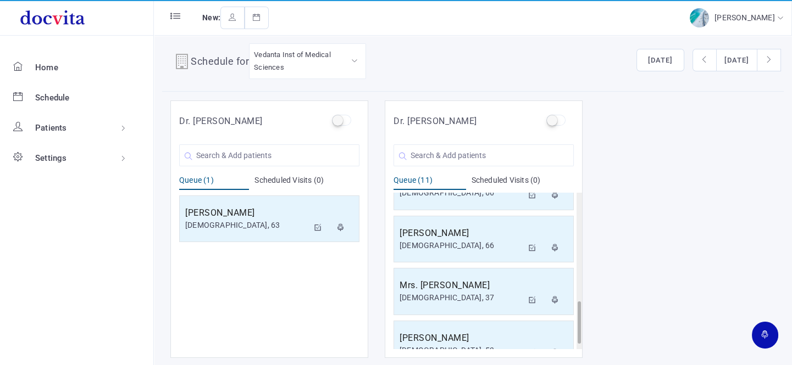
scroll to position [419, 0]
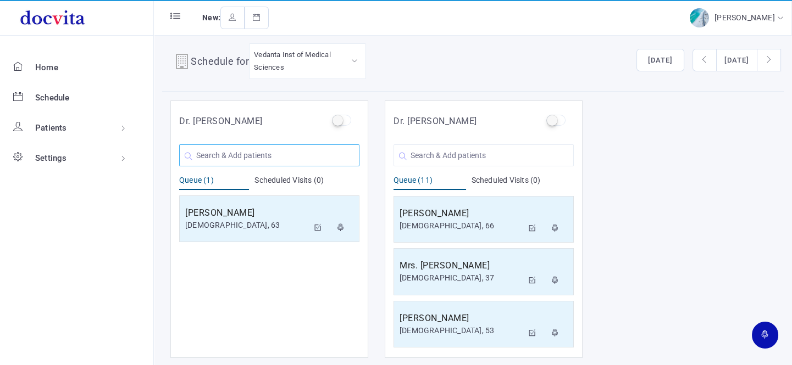
click at [257, 152] on input "text" at bounding box center [269, 155] width 180 height 22
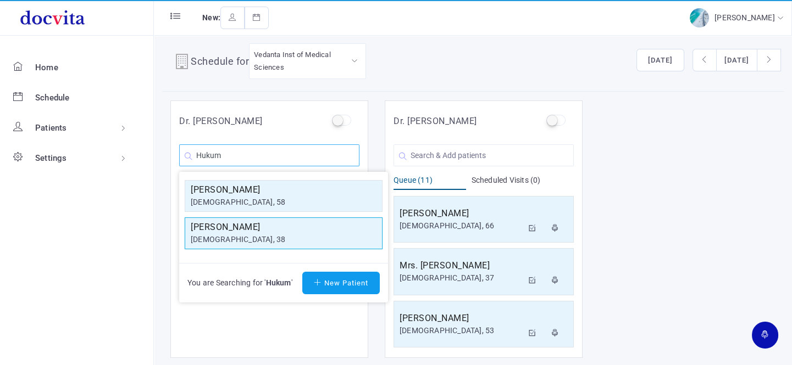
type input "Hukum"
click at [249, 224] on h5 "[PERSON_NAME]" at bounding box center [284, 227] width 186 height 13
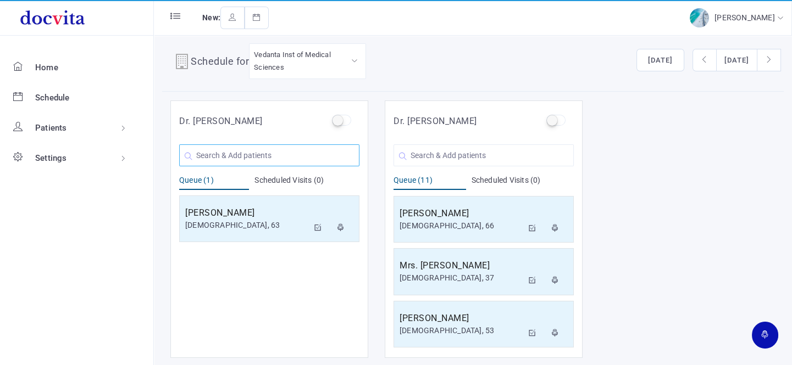
click at [237, 156] on input "text" at bounding box center [269, 155] width 180 height 22
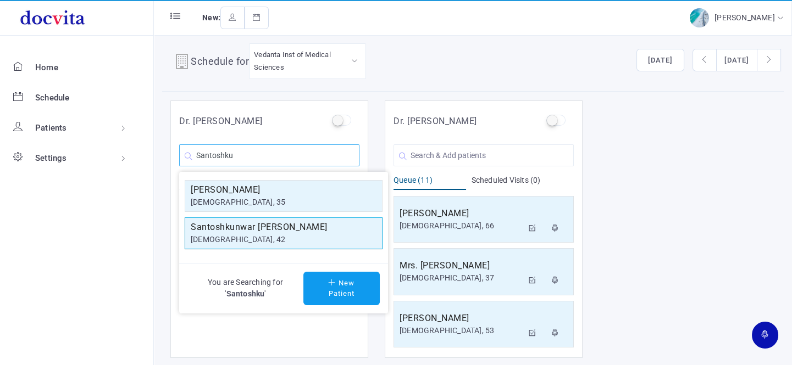
type input "Santoshku"
click at [247, 235] on div "[DEMOGRAPHIC_DATA], 42" at bounding box center [284, 240] width 186 height 12
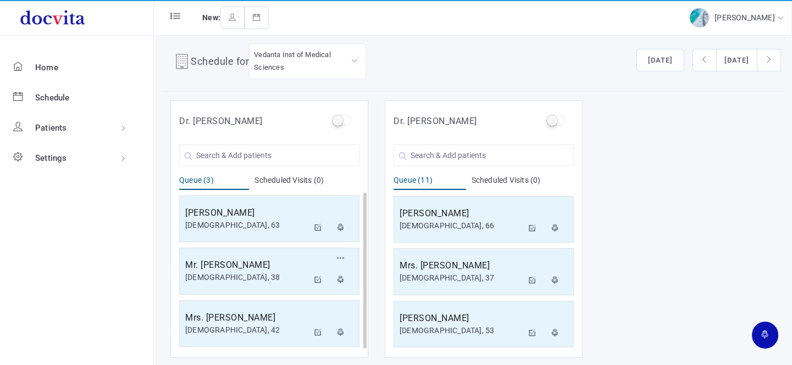
click at [236, 270] on h5 "Mr. [PERSON_NAME]" at bounding box center [246, 265] width 123 height 13
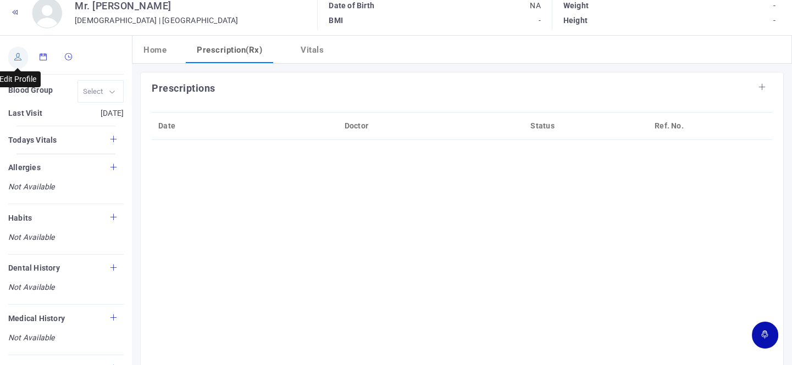
click at [19, 57] on icon at bounding box center [18, 56] width 8 height 7
type input "[PERSON_NAME]"
type input "38"
type input "[GEOGRAPHIC_DATA]"
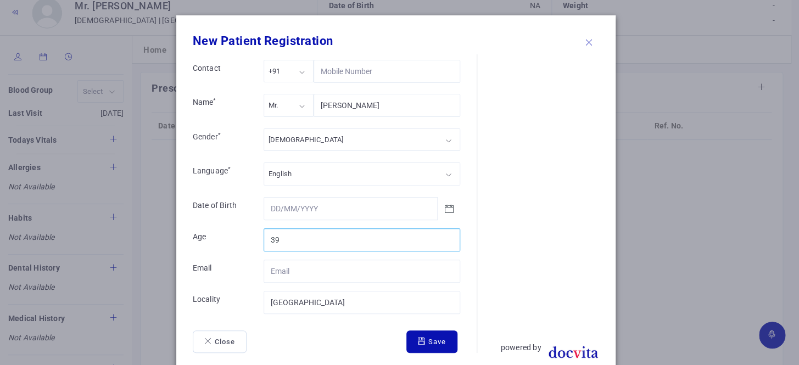
click at [445, 233] on input "39" at bounding box center [362, 240] width 197 height 23
click at [445, 233] on input "40" at bounding box center [362, 240] width 197 height 23
type input "41"
click at [445, 233] on input "41" at bounding box center [362, 240] width 197 height 23
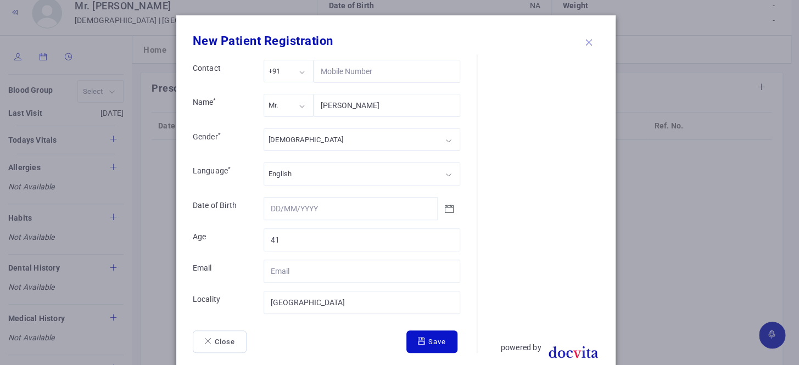
click at [435, 345] on button "Save" at bounding box center [431, 342] width 51 height 23
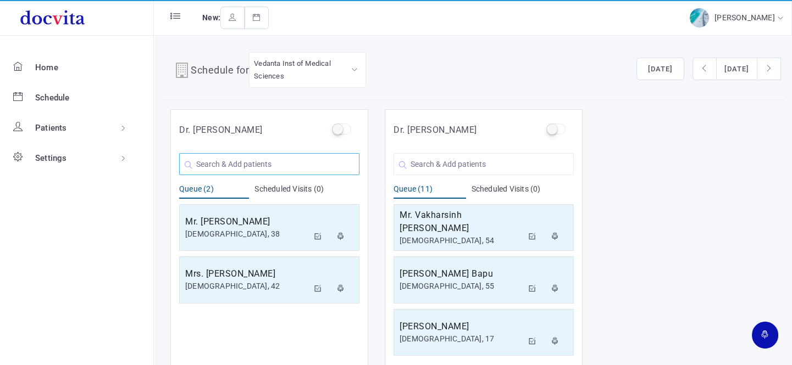
click at [257, 167] on input "text" at bounding box center [269, 164] width 180 height 22
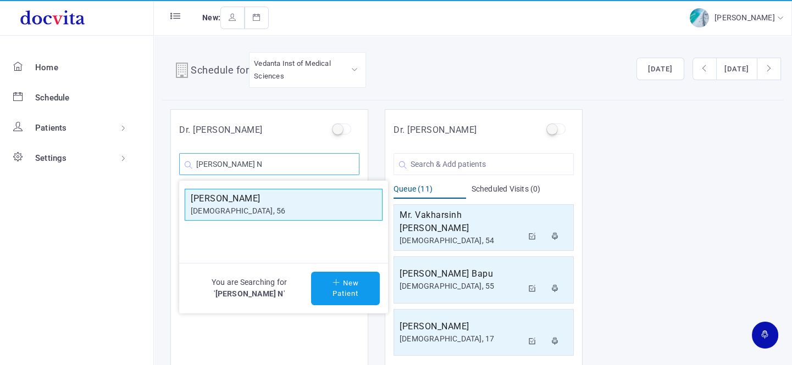
type input "[PERSON_NAME] N"
click at [247, 214] on div "[DEMOGRAPHIC_DATA], 56" at bounding box center [284, 211] width 186 height 12
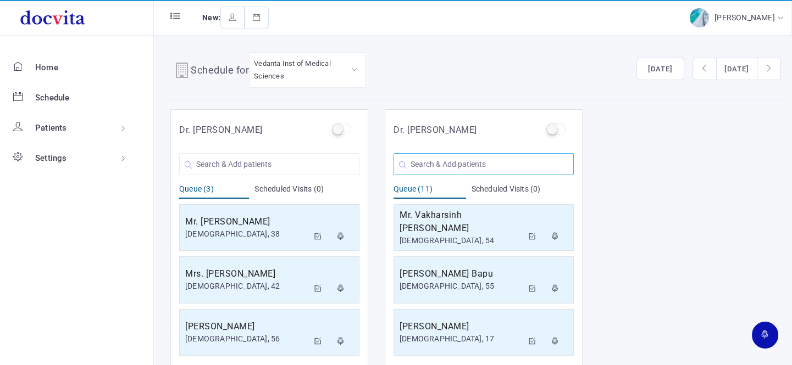
click at [444, 160] on input "text" at bounding box center [483, 164] width 180 height 22
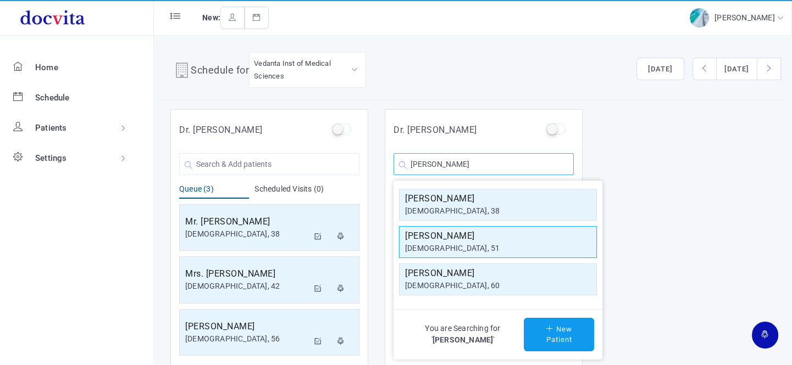
type input "[PERSON_NAME]"
click at [448, 235] on h5 "[PERSON_NAME]" at bounding box center [498, 236] width 186 height 13
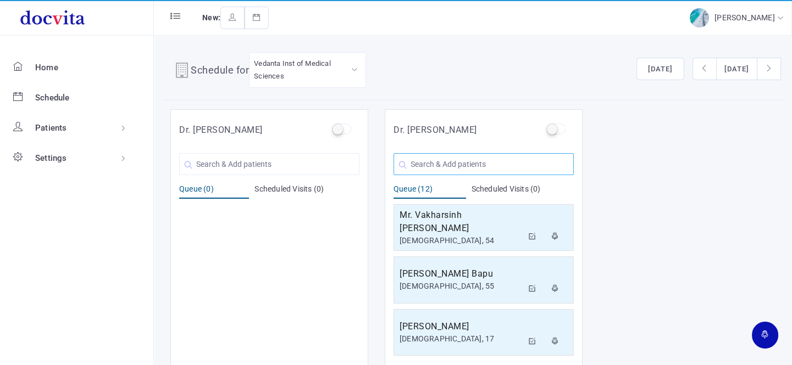
click at [414, 165] on input "text" at bounding box center [483, 164] width 180 height 22
click at [352, 169] on input "text" at bounding box center [269, 164] width 180 height 22
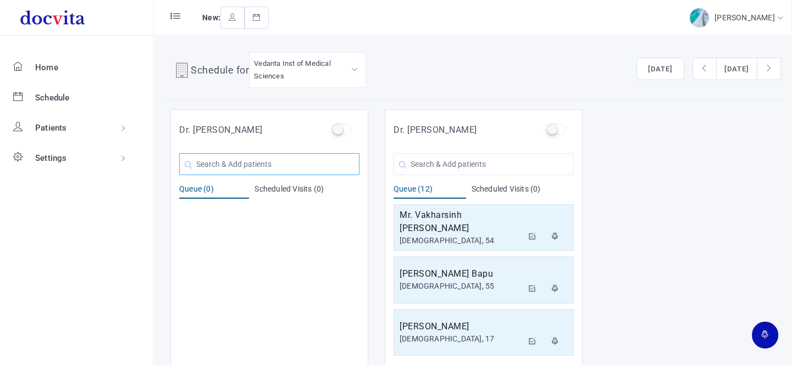
click at [330, 162] on input "text" at bounding box center [269, 164] width 180 height 22
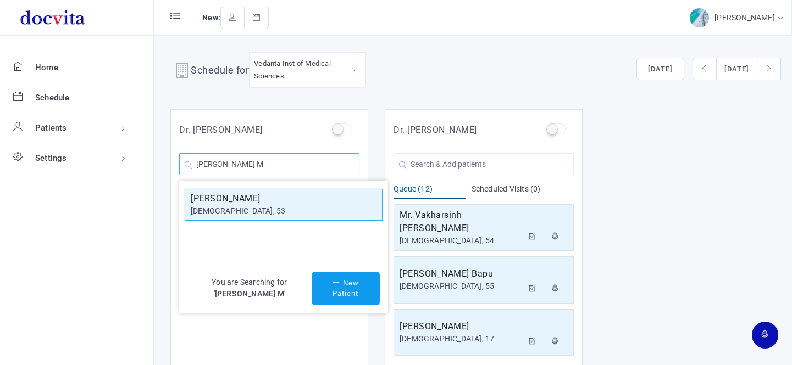
type input "[PERSON_NAME] M"
click at [198, 196] on h5 "[PERSON_NAME]" at bounding box center [284, 198] width 186 height 13
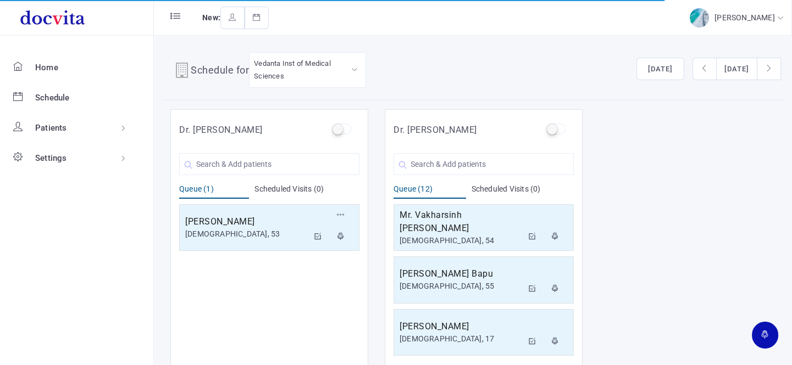
click at [282, 213] on div "[PERSON_NAME] [DEMOGRAPHIC_DATA], 53 Reschedule Cancel" at bounding box center [269, 227] width 180 height 47
click at [260, 224] on h5 "[PERSON_NAME]" at bounding box center [246, 221] width 123 height 13
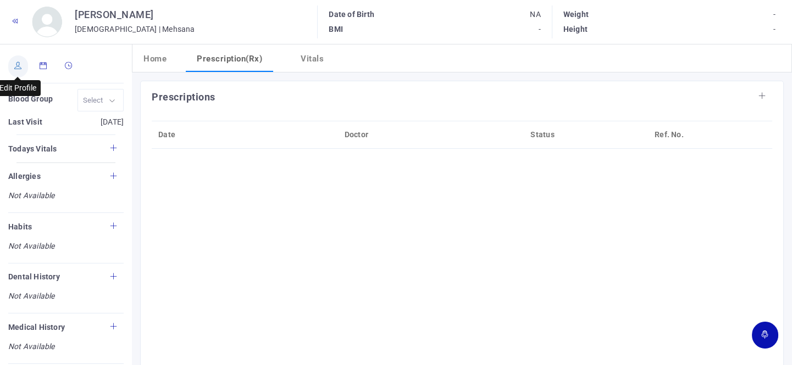
drag, startPoint x: 18, startPoint y: 65, endPoint x: 23, endPoint y: 70, distance: 7.4
click at [17, 65] on icon at bounding box center [18, 65] width 8 height 7
type input "[PERSON_NAME]"
type input "53"
type input "Mehsana"
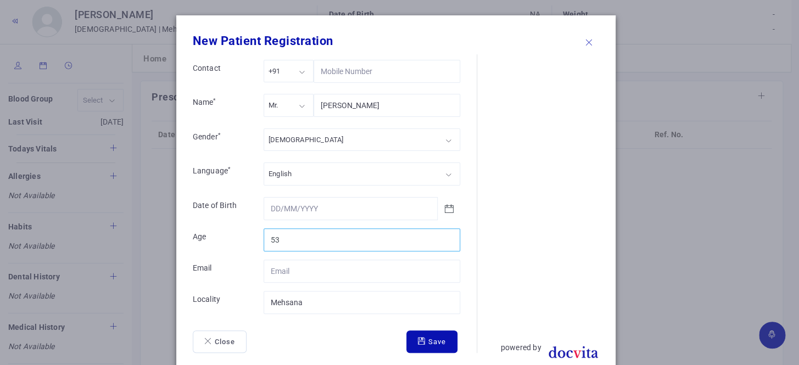
click at [285, 247] on input "53" at bounding box center [362, 240] width 197 height 23
type input "57"
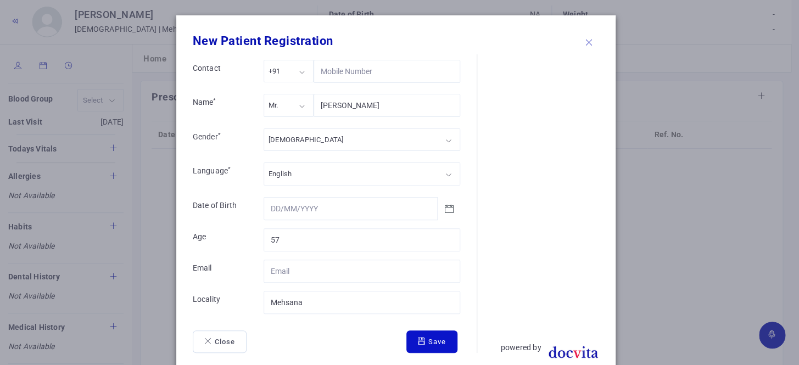
click at [423, 348] on button "Save" at bounding box center [431, 342] width 51 height 23
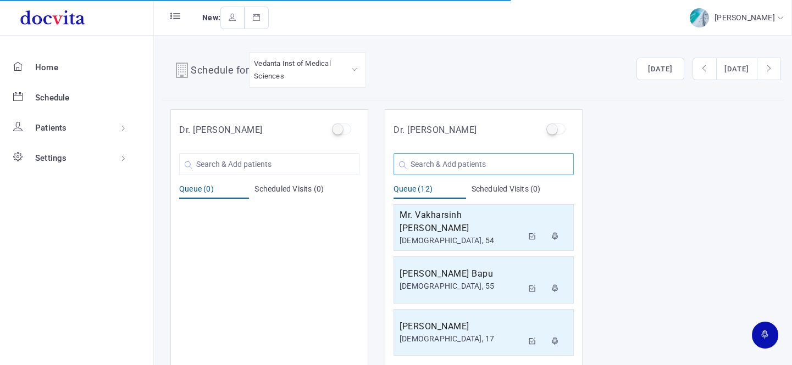
click at [461, 167] on input "text" at bounding box center [483, 164] width 180 height 22
type input "R"
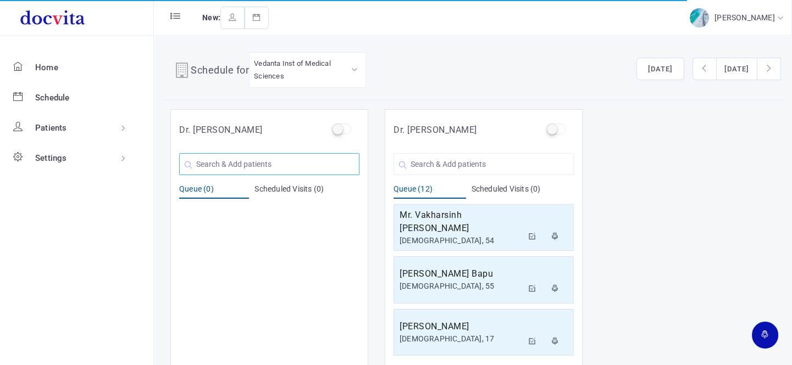
click at [241, 157] on input "text" at bounding box center [269, 164] width 180 height 22
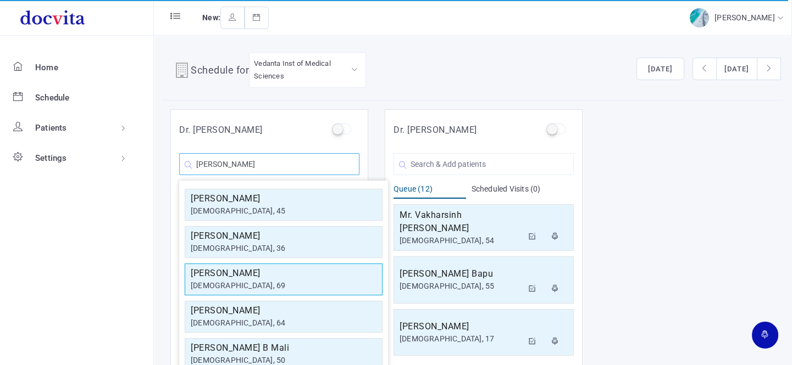
type input "[PERSON_NAME]"
click at [249, 277] on h5 "[PERSON_NAME]" at bounding box center [284, 273] width 186 height 13
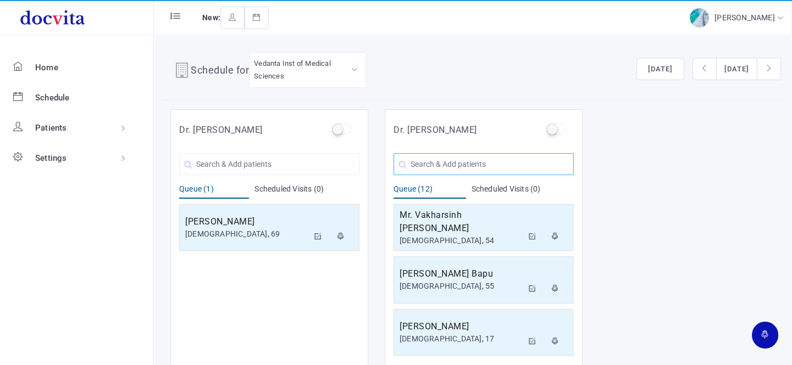
click at [433, 165] on input "text" at bounding box center [483, 164] width 180 height 22
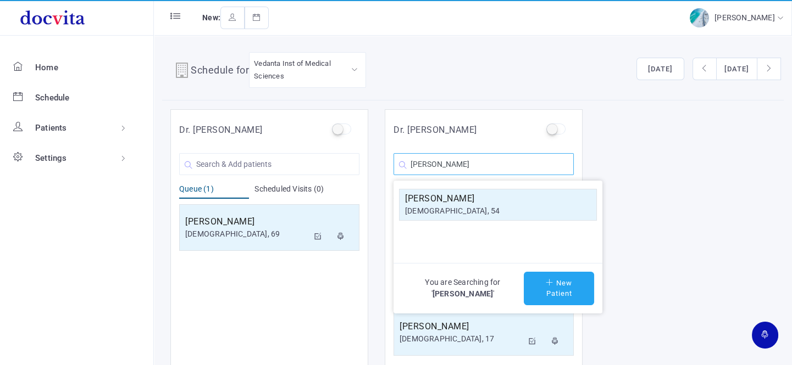
type input "[PERSON_NAME]"
click at [559, 288] on button "New Patient" at bounding box center [558, 289] width 70 height 34
type input "[PERSON_NAME]"
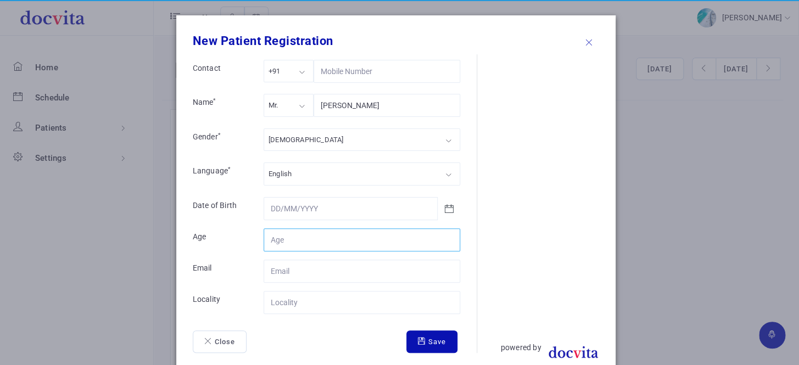
click at [366, 241] on input "Contact" at bounding box center [362, 240] width 197 height 23
type input "58"
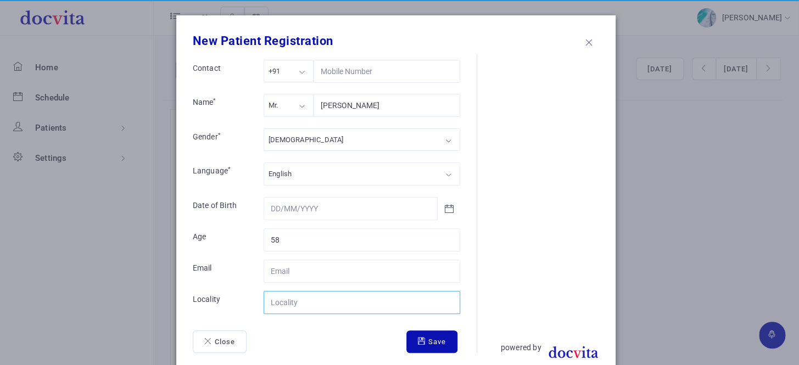
click at [316, 308] on input "Contact" at bounding box center [362, 302] width 197 height 23
type input "[GEOGRAPHIC_DATA]"
click at [426, 347] on button "Save" at bounding box center [431, 342] width 51 height 23
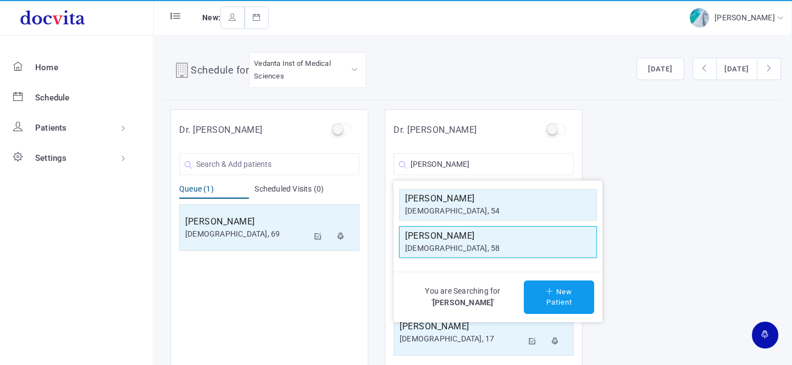
click at [475, 248] on div "[DEMOGRAPHIC_DATA], 58" at bounding box center [498, 249] width 186 height 12
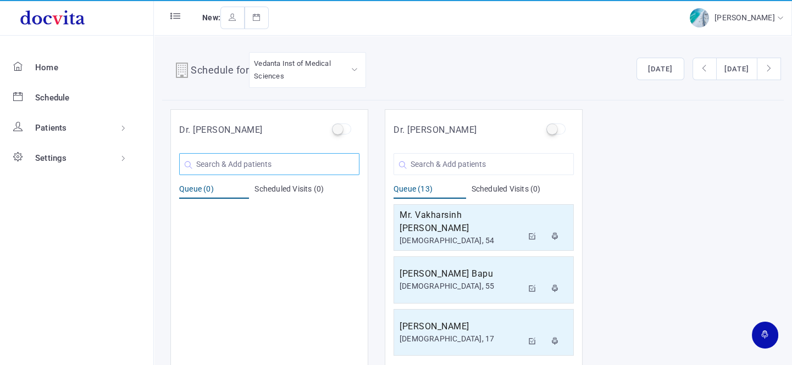
click at [258, 165] on input "text" at bounding box center [269, 164] width 180 height 22
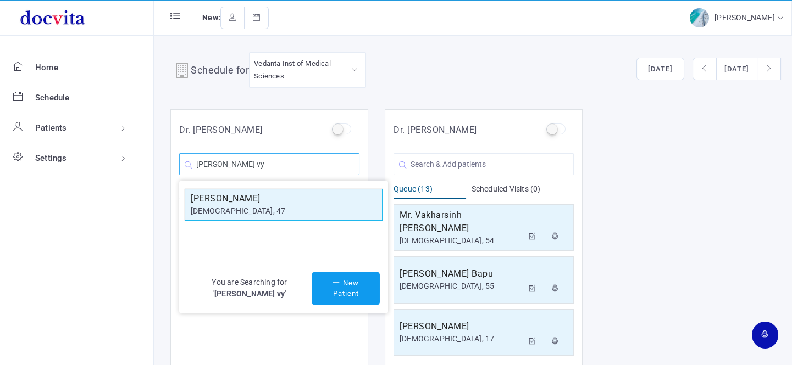
type input "[PERSON_NAME] vy"
click at [267, 213] on div "[DEMOGRAPHIC_DATA], 47" at bounding box center [284, 211] width 186 height 12
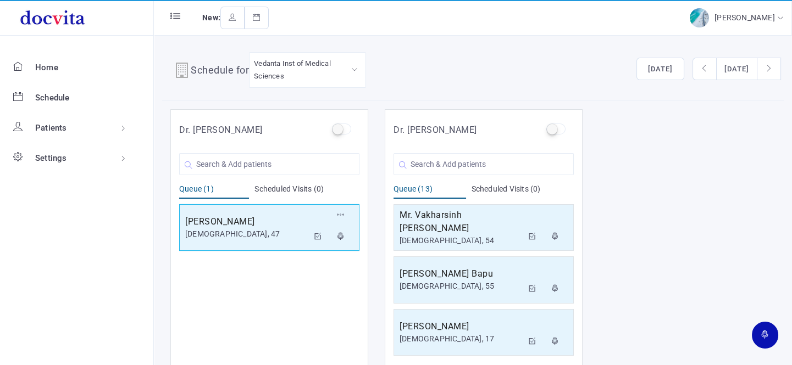
click at [275, 231] on div "[DEMOGRAPHIC_DATA], 47" at bounding box center [246, 235] width 123 height 12
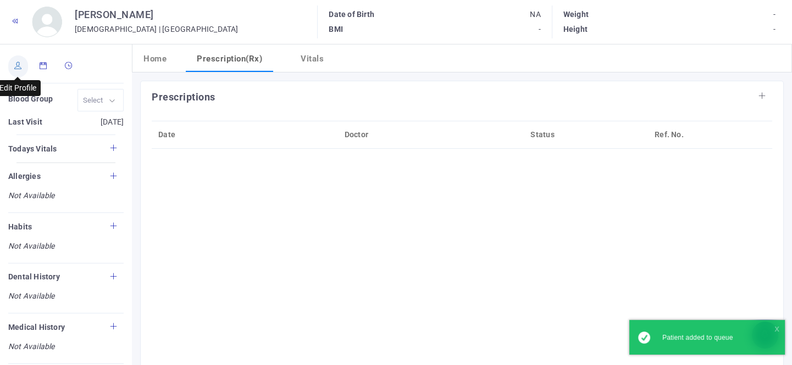
click at [16, 62] on icon at bounding box center [18, 65] width 8 height 7
type input "[PERSON_NAME]"
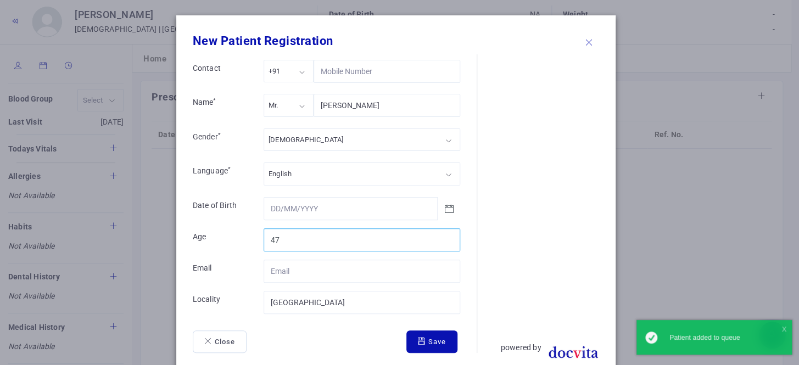
click at [286, 232] on input "47" at bounding box center [362, 240] width 197 height 23
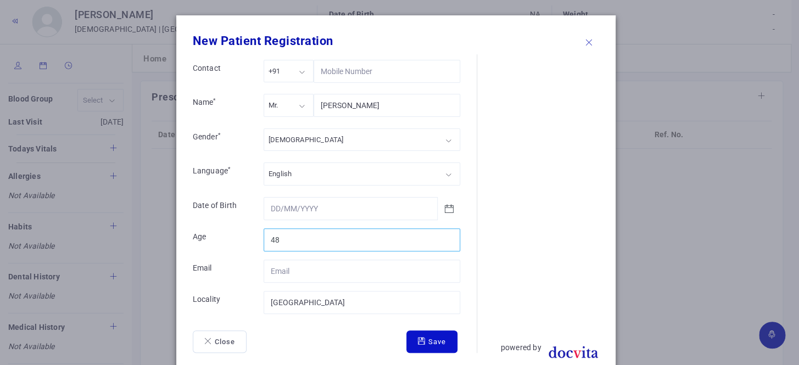
type input "48"
click at [428, 348] on button "Save" at bounding box center [431, 342] width 51 height 23
